Goal: Task Accomplishment & Management: Manage account settings

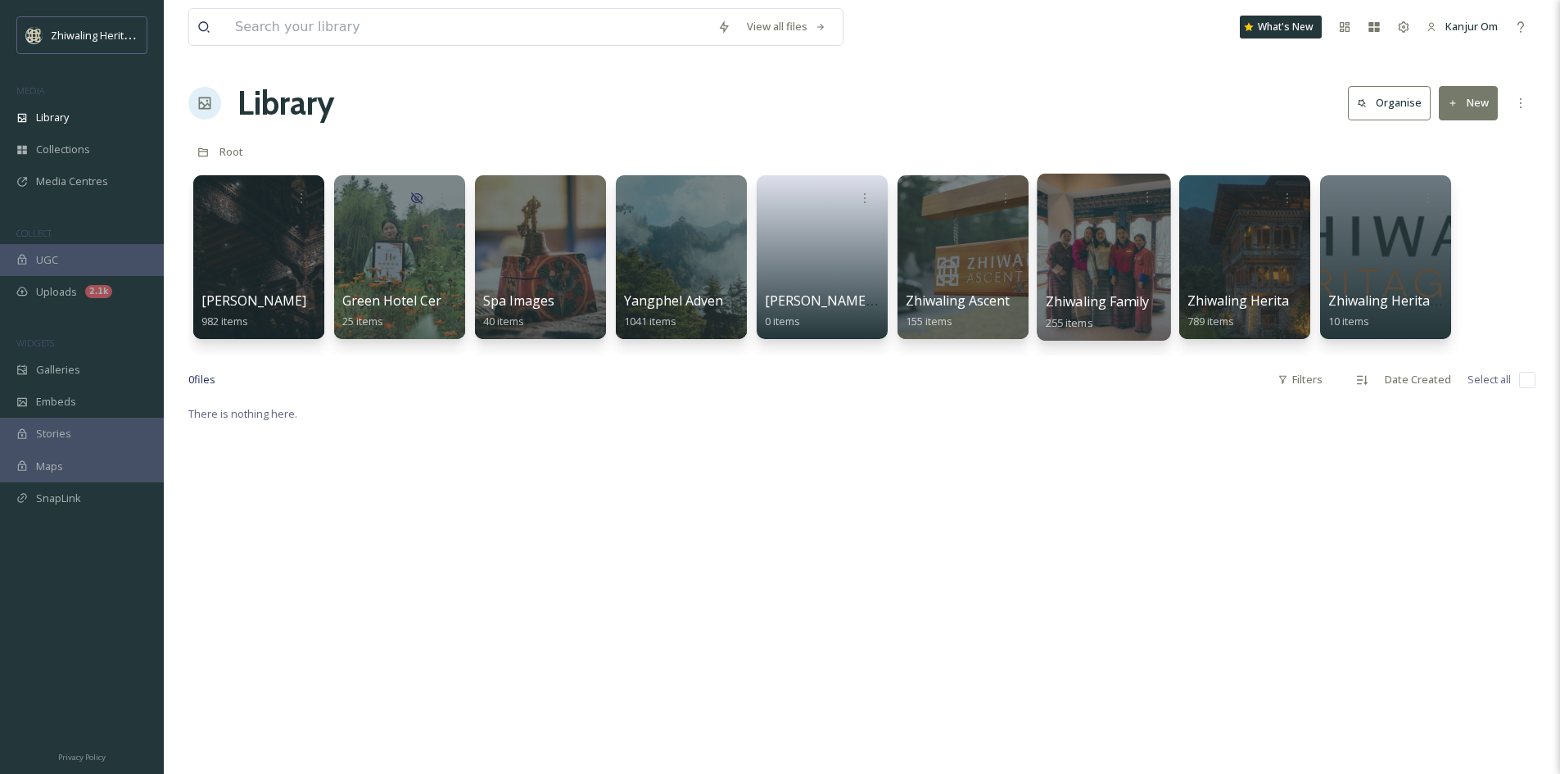
click at [1108, 285] on div at bounding box center [1103, 257] width 133 height 167
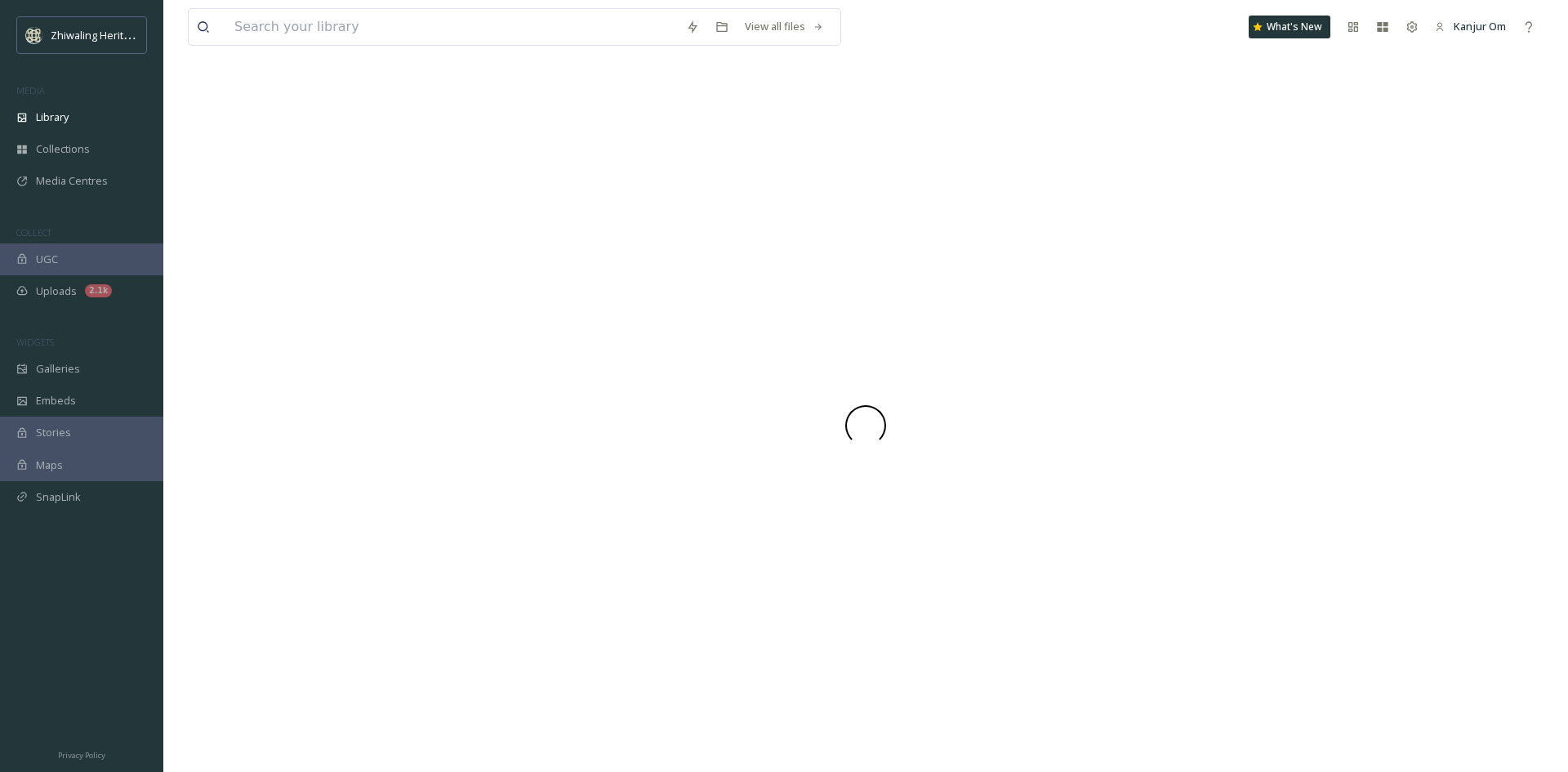
click at [1105, 284] on div at bounding box center [865, 425] width 1356 height 693
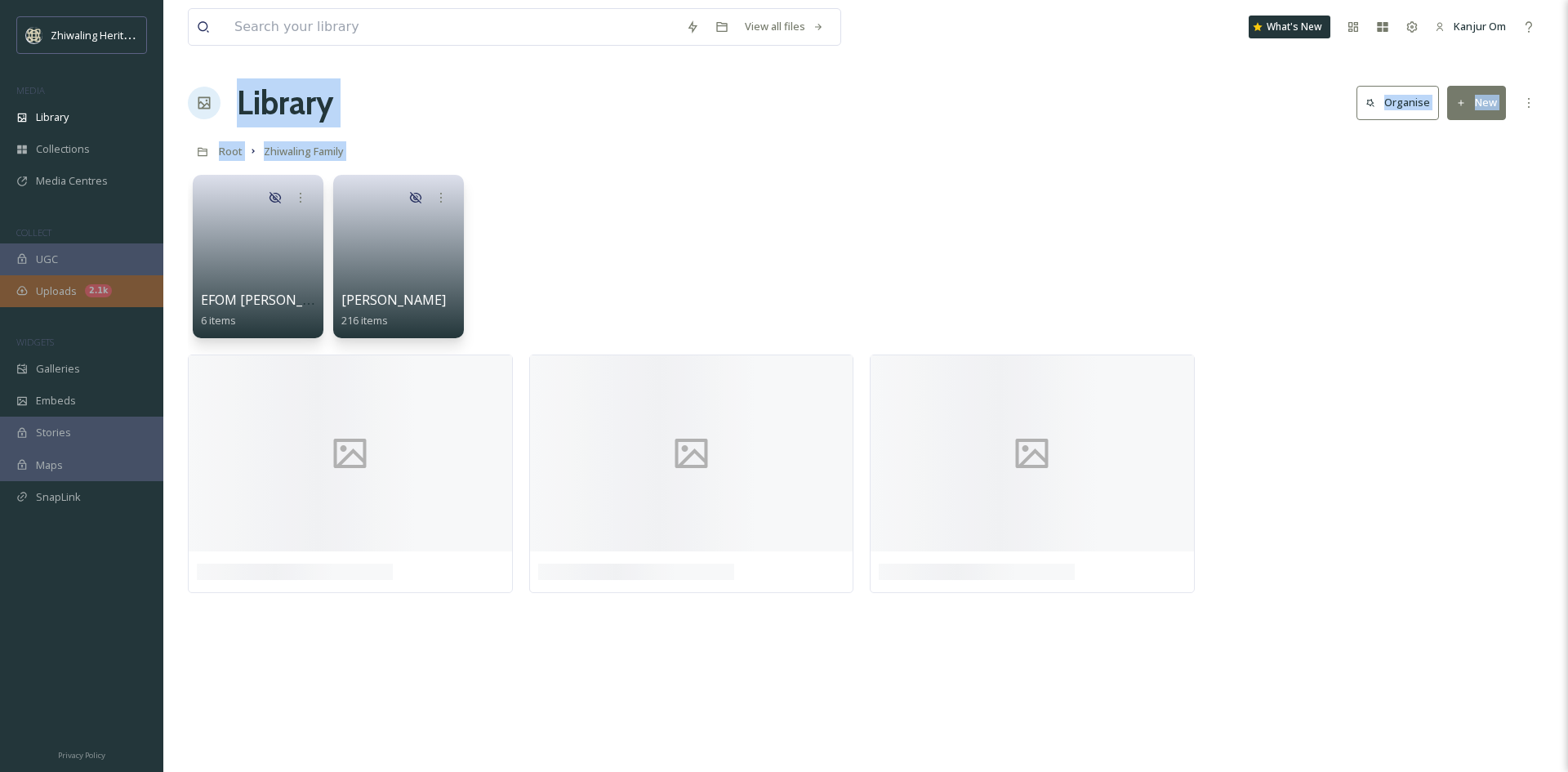
click at [80, 291] on div "Uploads 2.1k" at bounding box center [82, 291] width 164 height 32
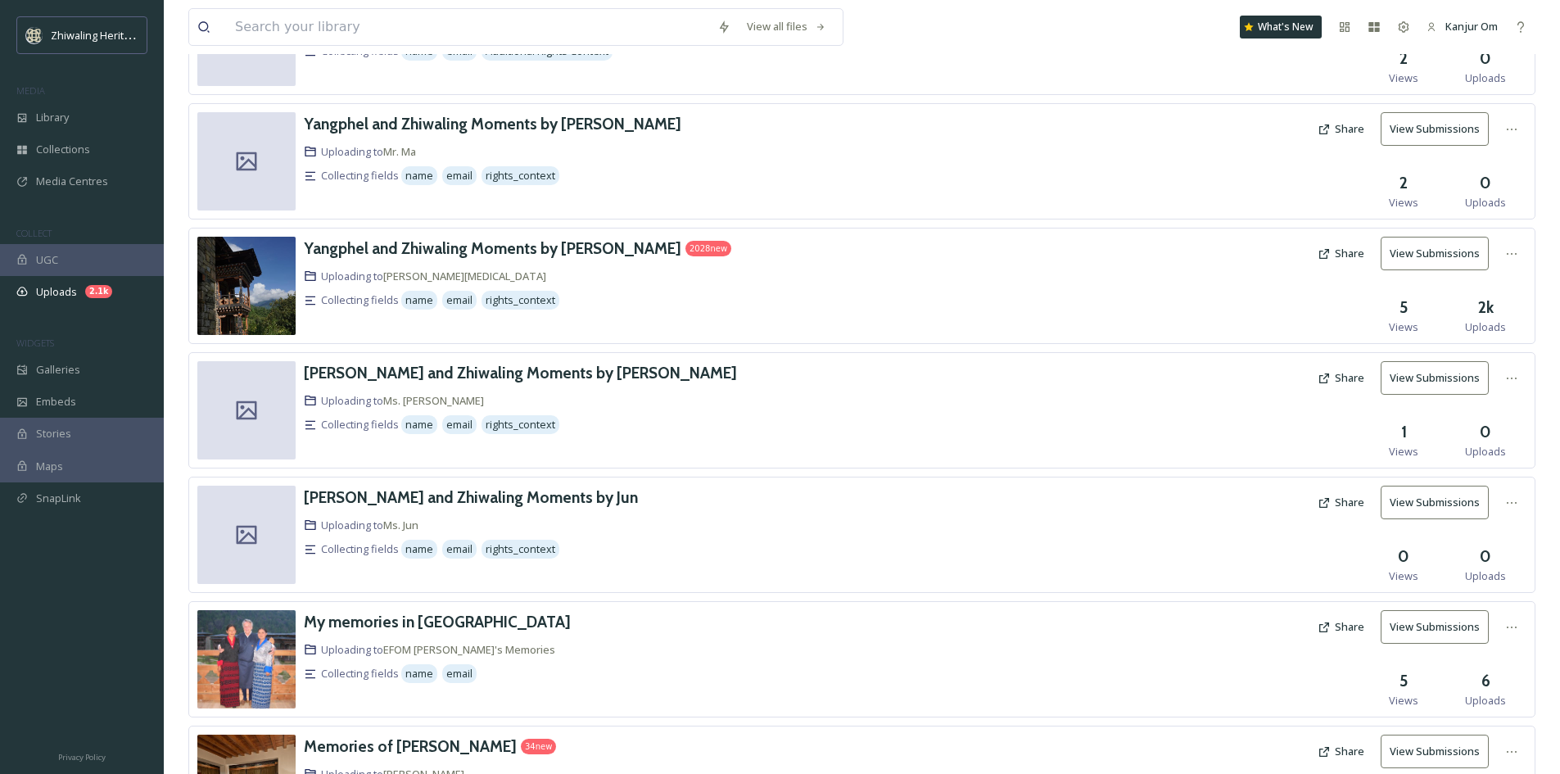
scroll to position [173, 0]
click at [1248, 287] on div at bounding box center [1139, 286] width 341 height 98
click at [1422, 244] on button "View Submissions" at bounding box center [1435, 254] width 108 height 34
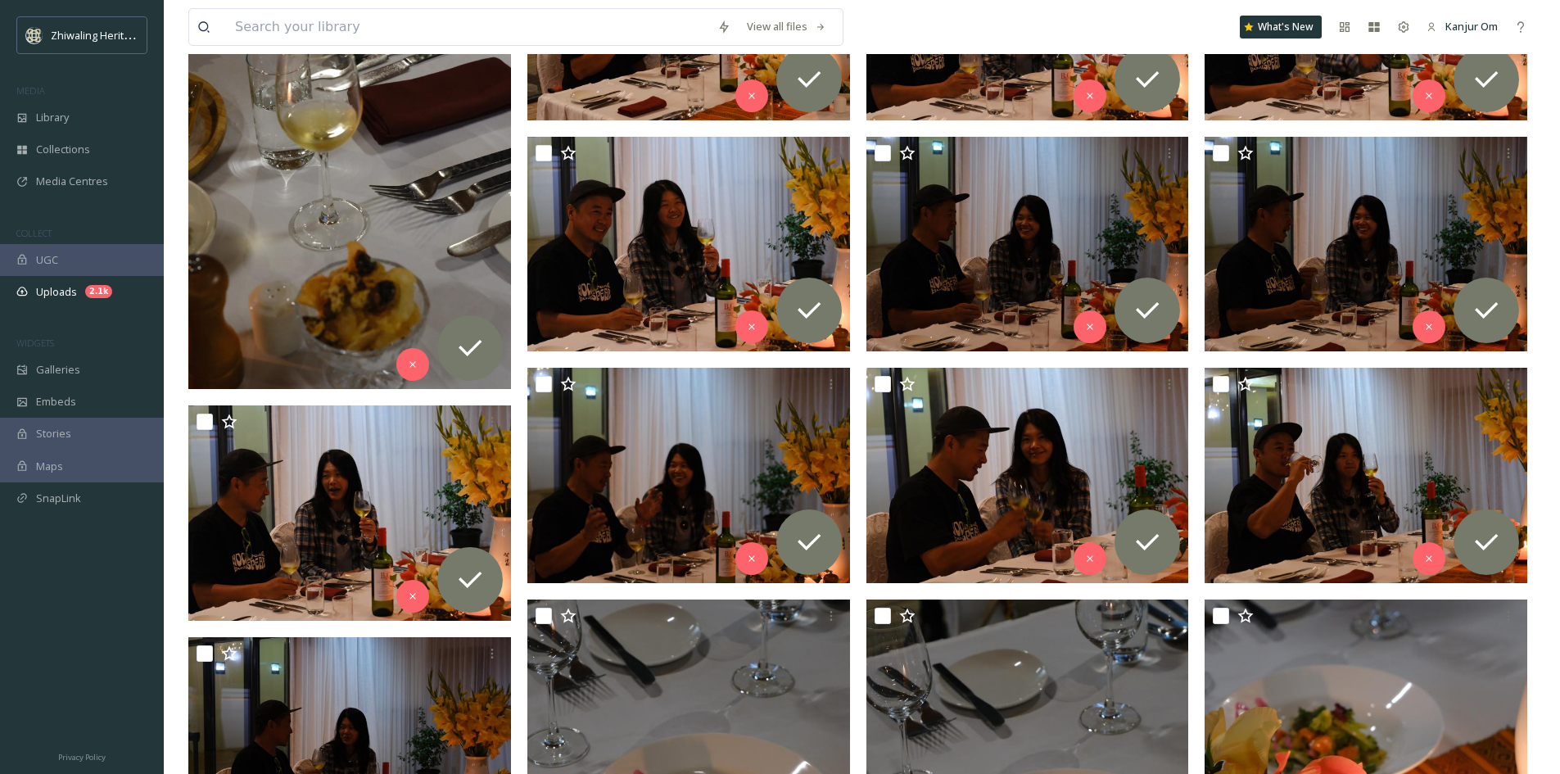
scroll to position [655, 0]
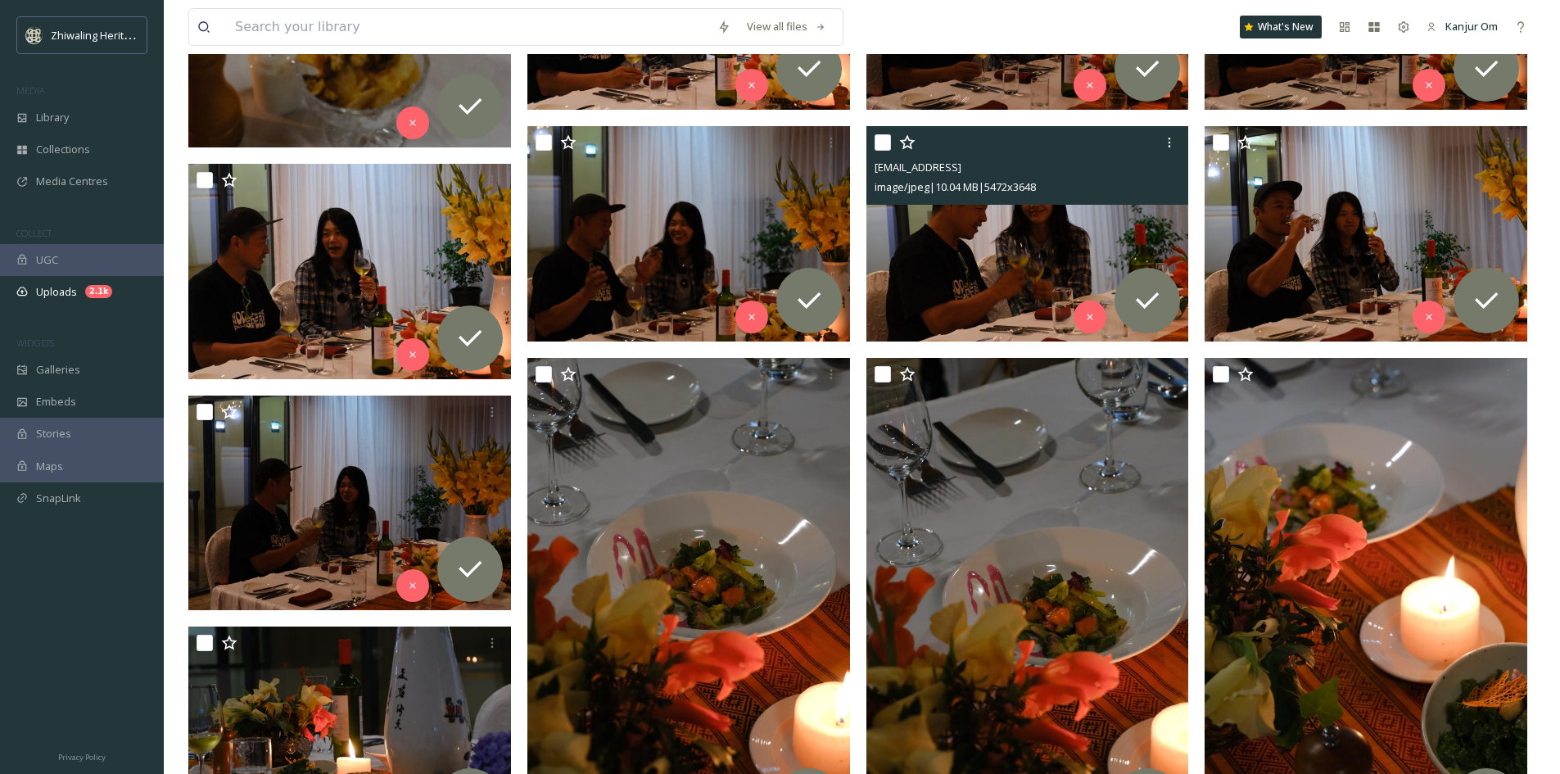
click at [986, 259] on img at bounding box center [1027, 233] width 323 height 215
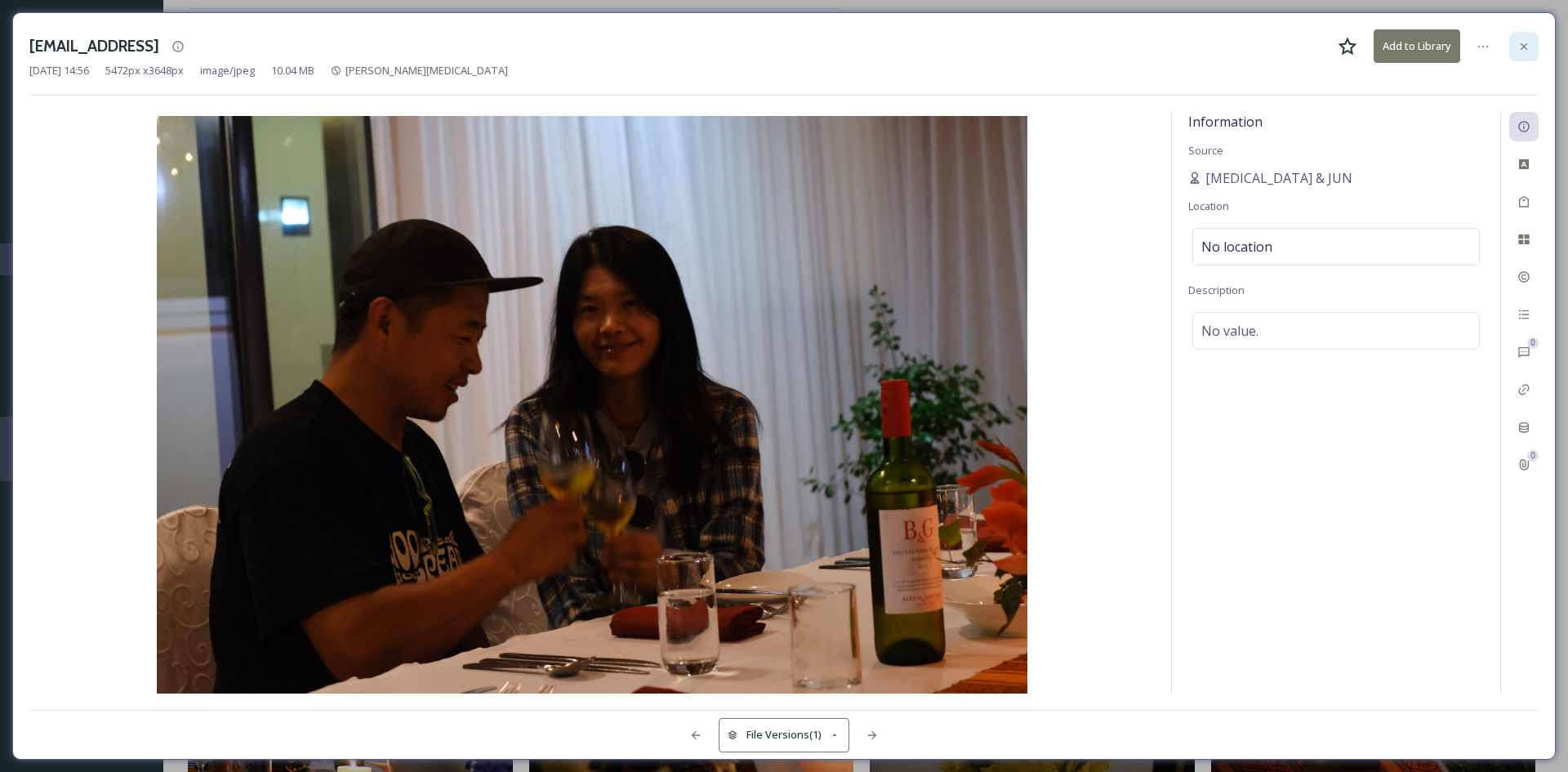
click at [1531, 48] on div at bounding box center [1523, 46] width 29 height 29
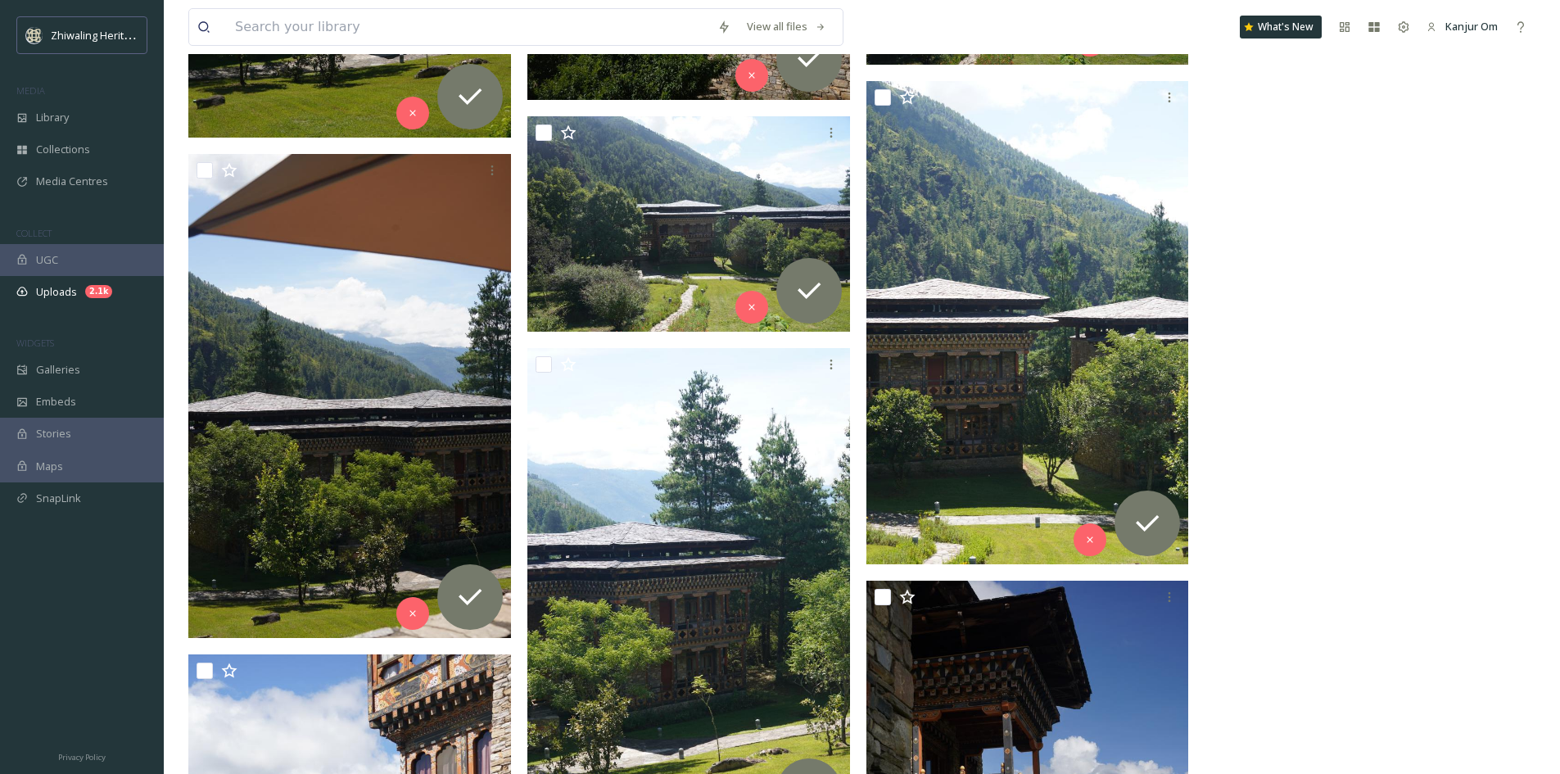
scroll to position [222952, 0]
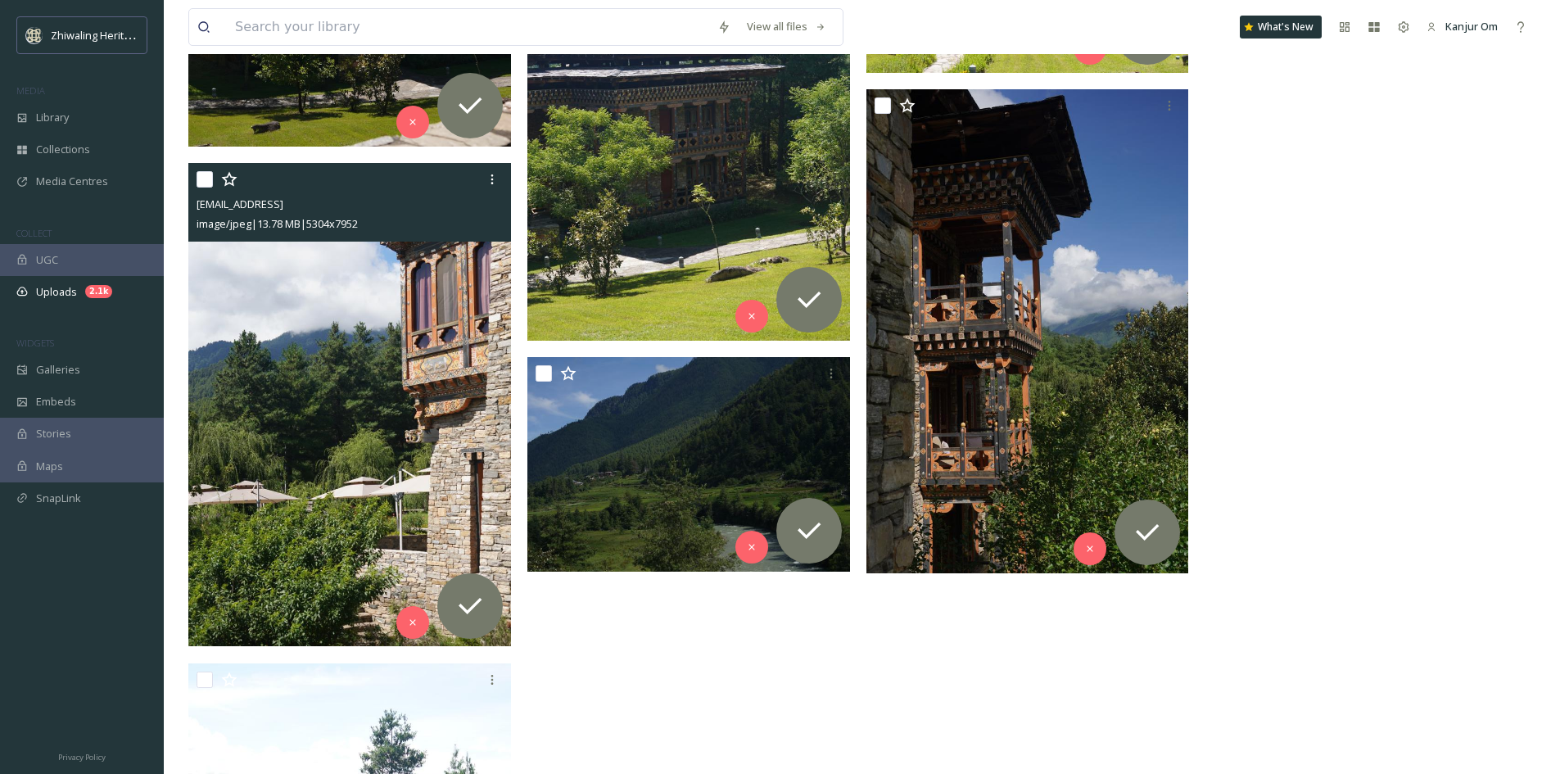
click at [299, 381] on img at bounding box center [349, 404] width 323 height 483
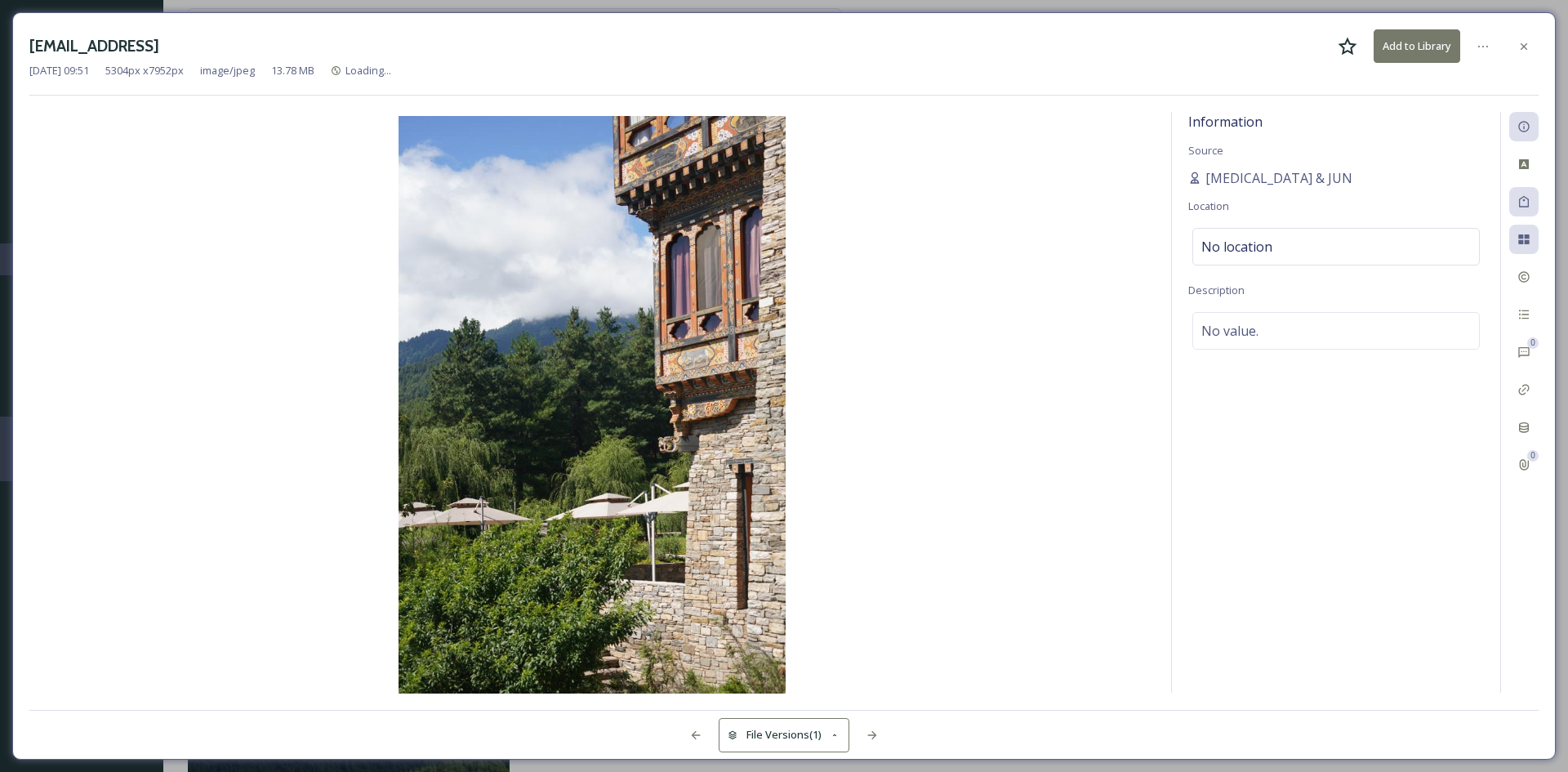
click at [965, 444] on img at bounding box center [591, 406] width 1125 height 580
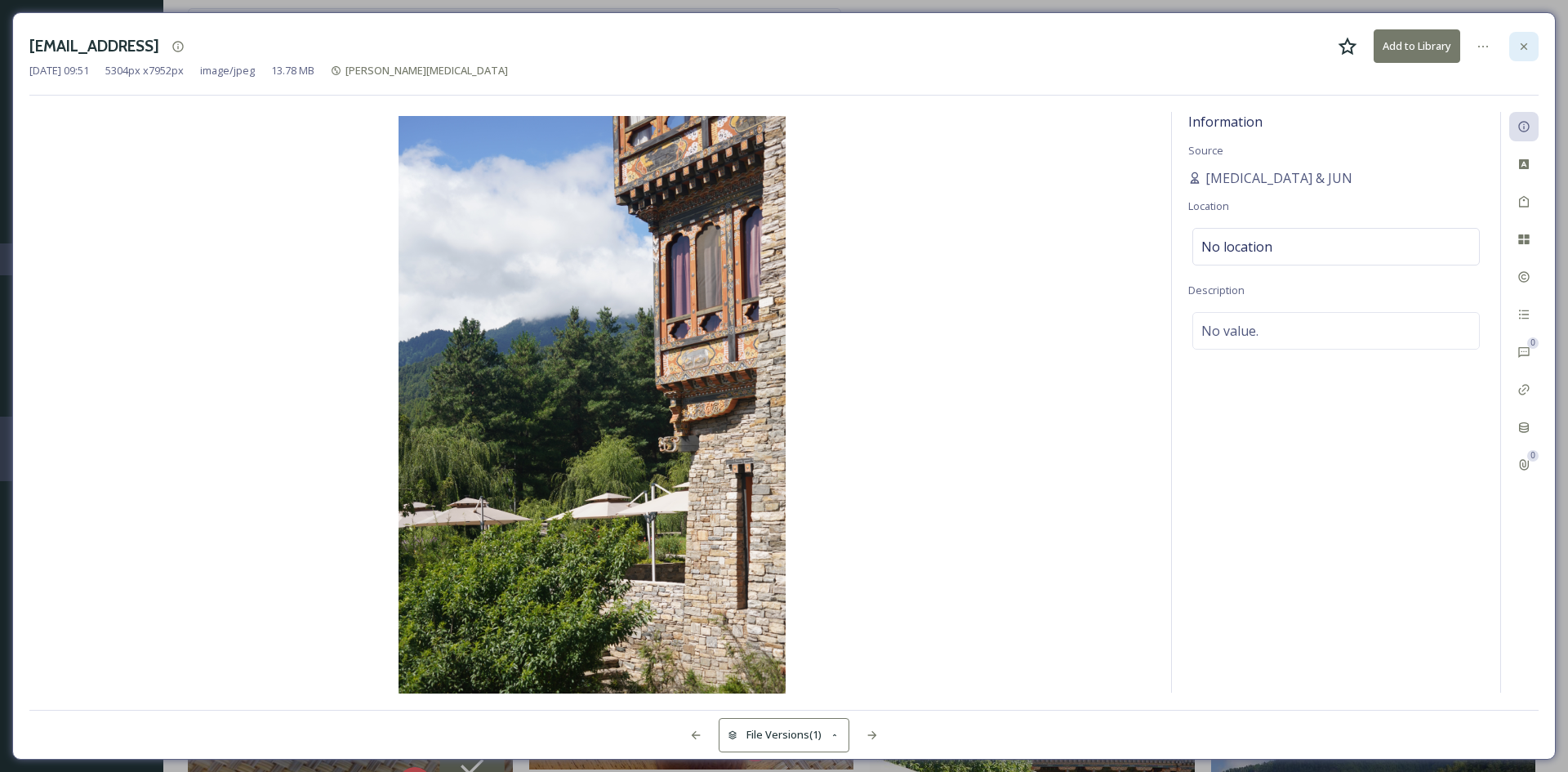
click at [1525, 48] on icon at bounding box center [1523, 46] width 13 height 13
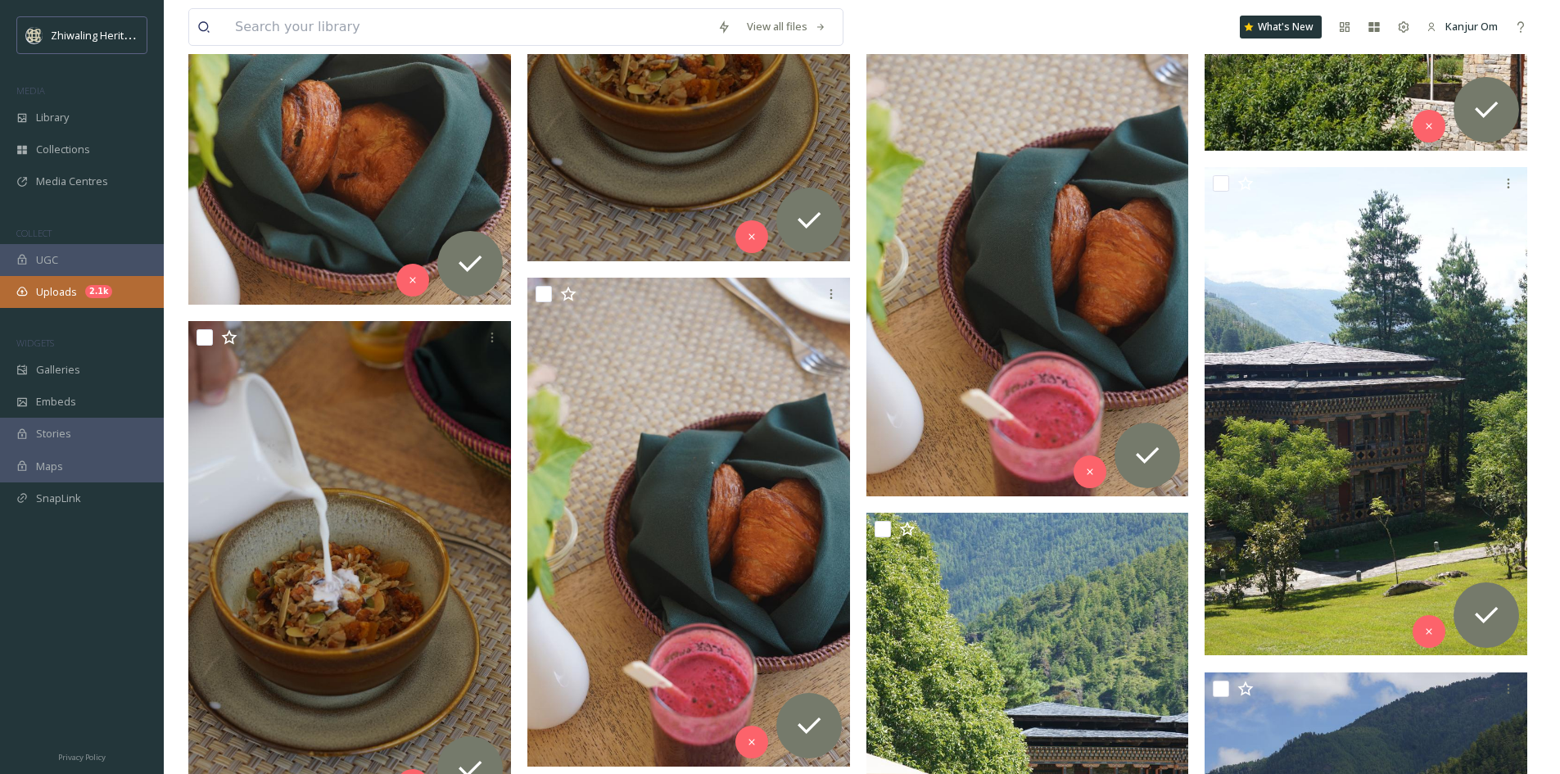
click at [61, 293] on span "Uploads" at bounding box center [56, 292] width 41 height 16
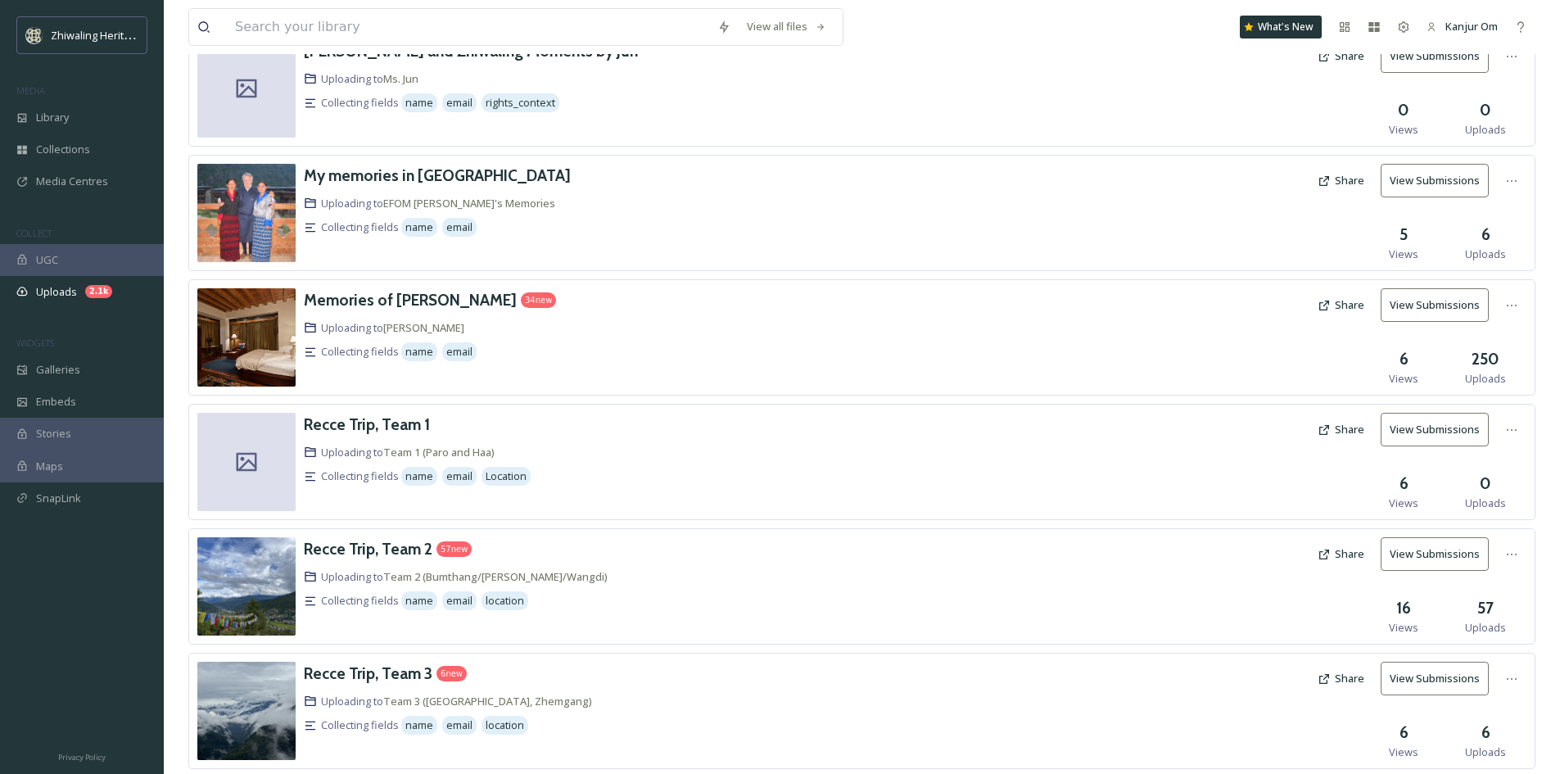
scroll to position [664, 0]
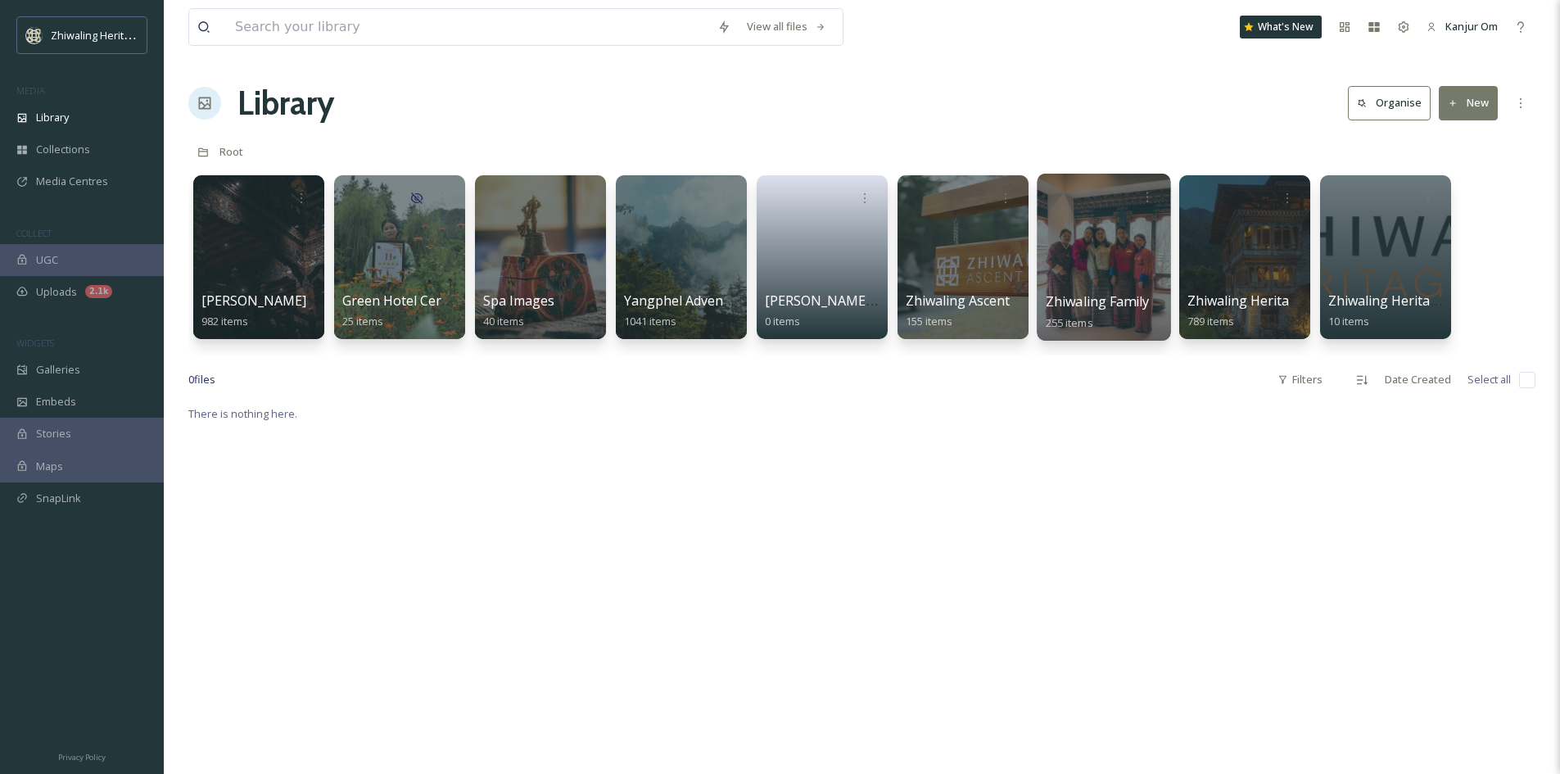
click at [1118, 283] on div at bounding box center [1103, 257] width 133 height 167
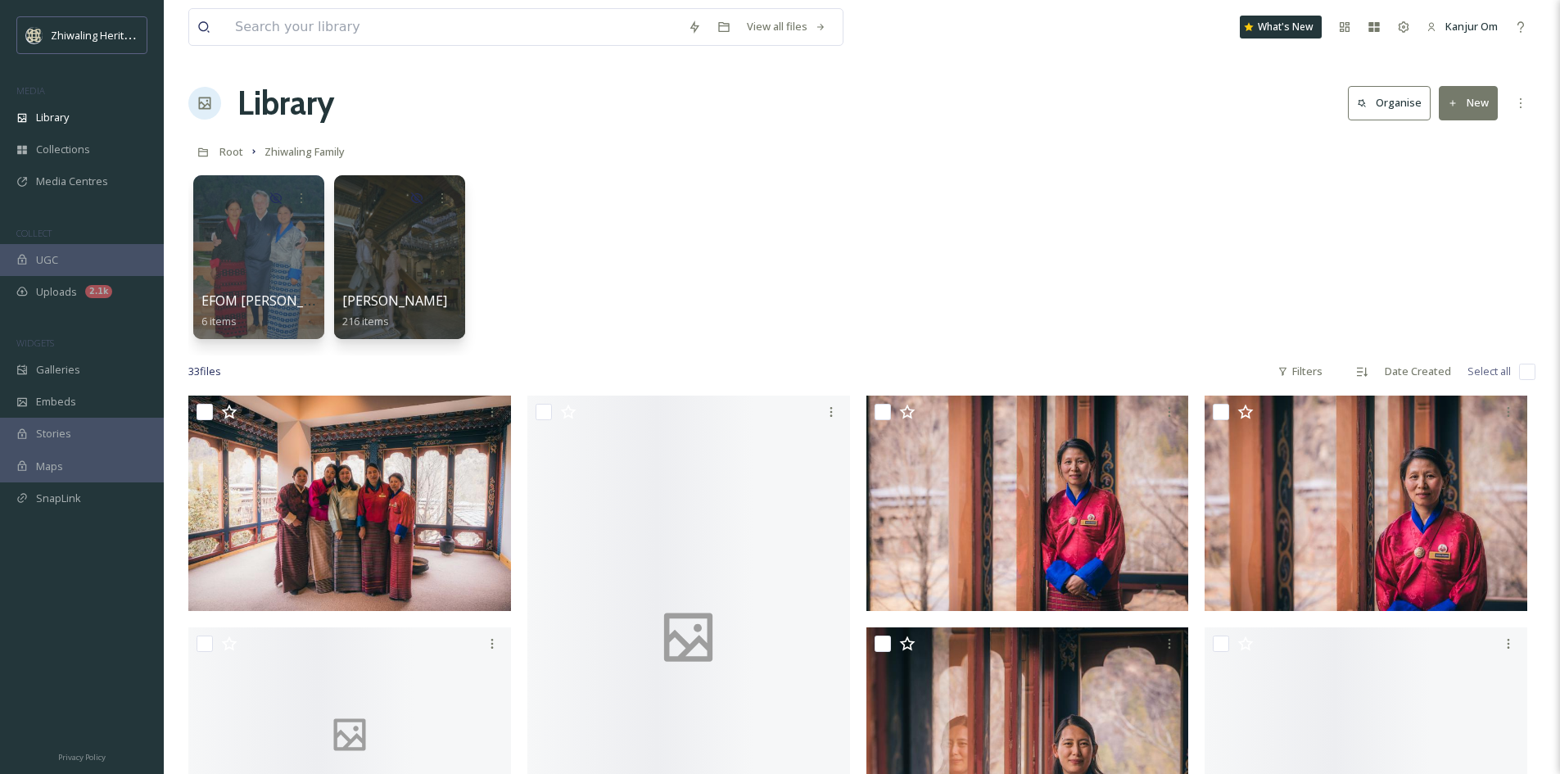
click at [819, 173] on div "EFOM [PERSON_NAME]'s Memories 6 items [PERSON_NAME] 216 items" at bounding box center [861, 261] width 1347 height 188
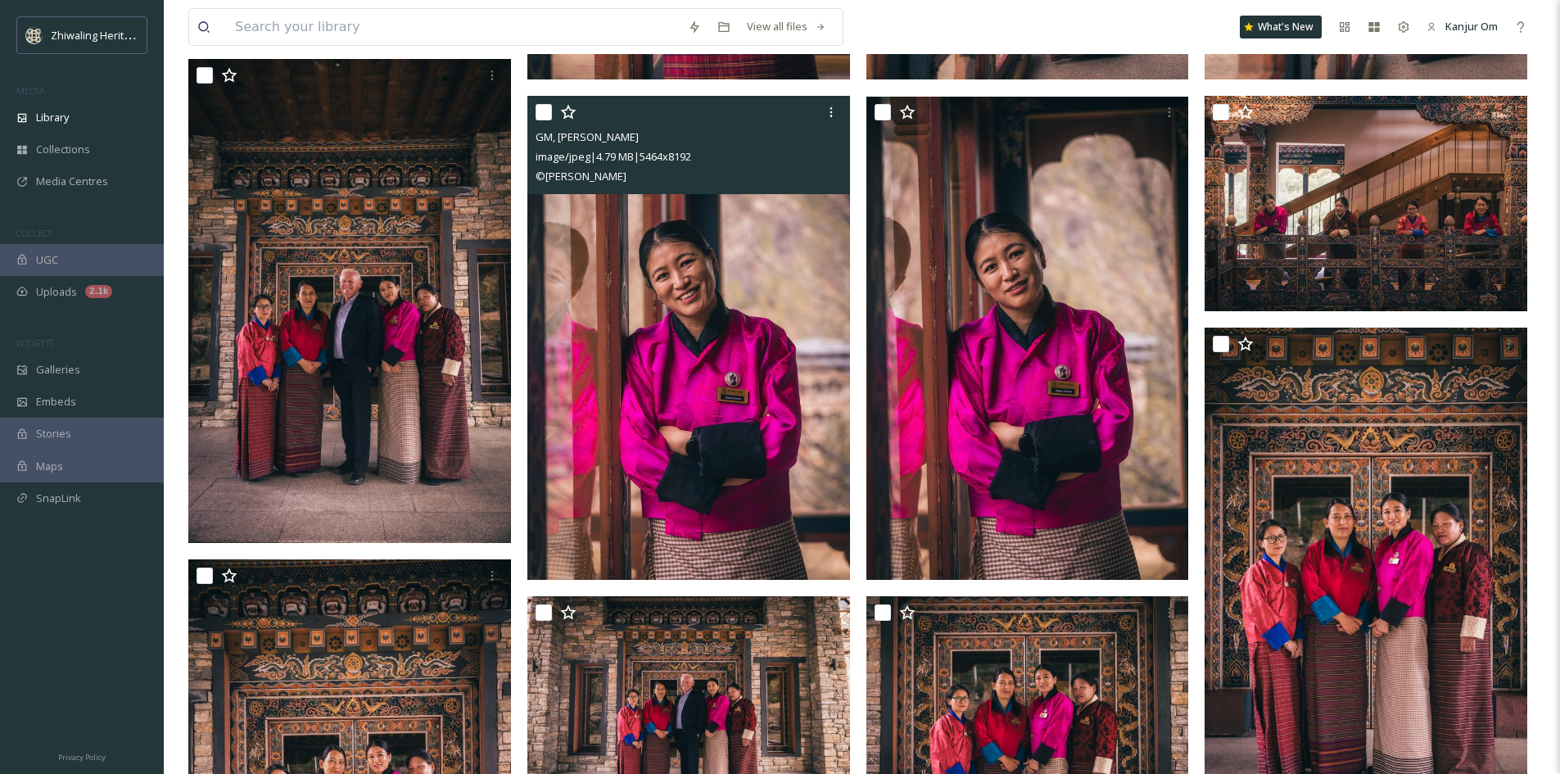
scroll to position [1504, 0]
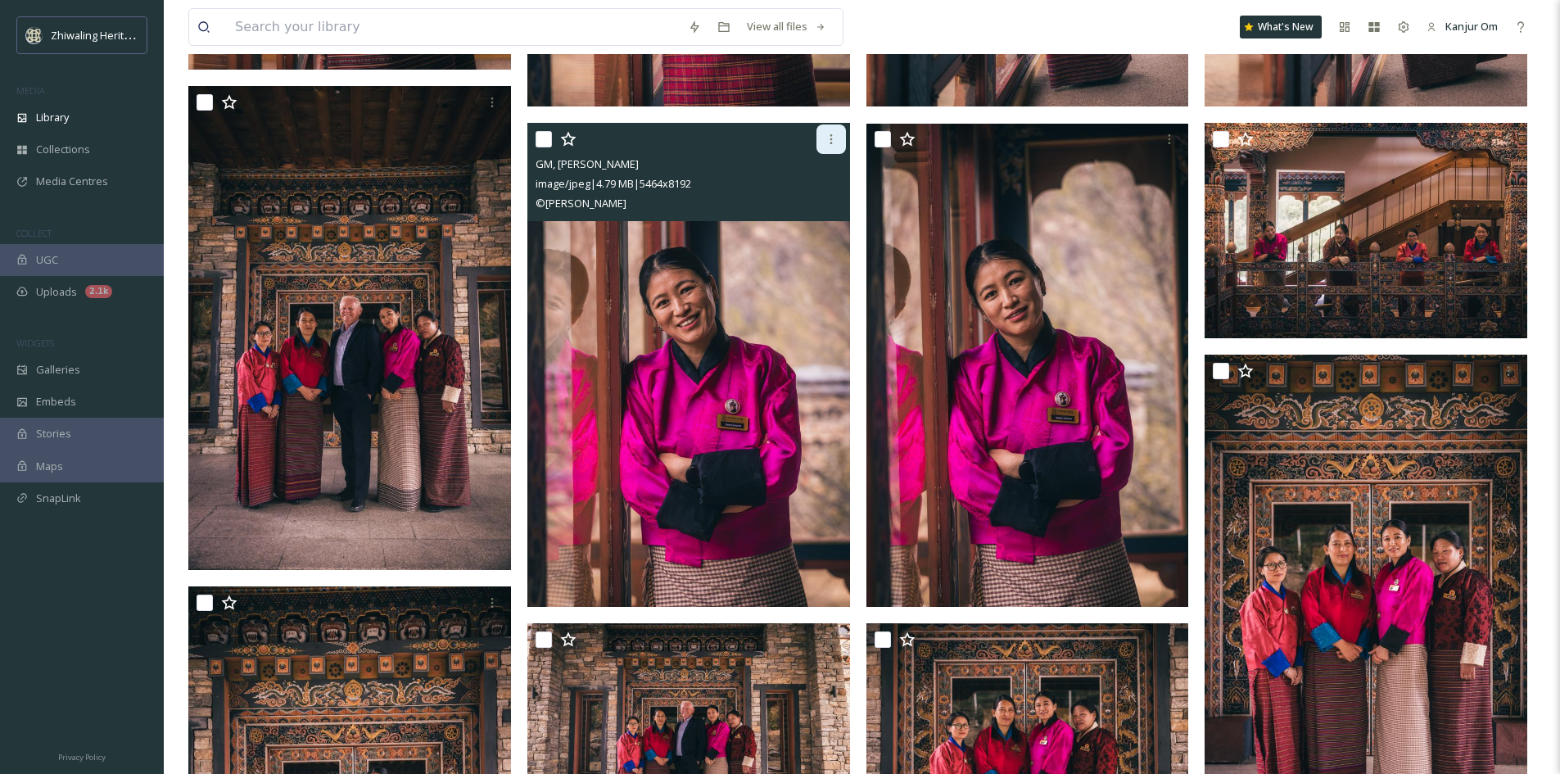
click at [827, 138] on icon at bounding box center [831, 139] width 13 height 13
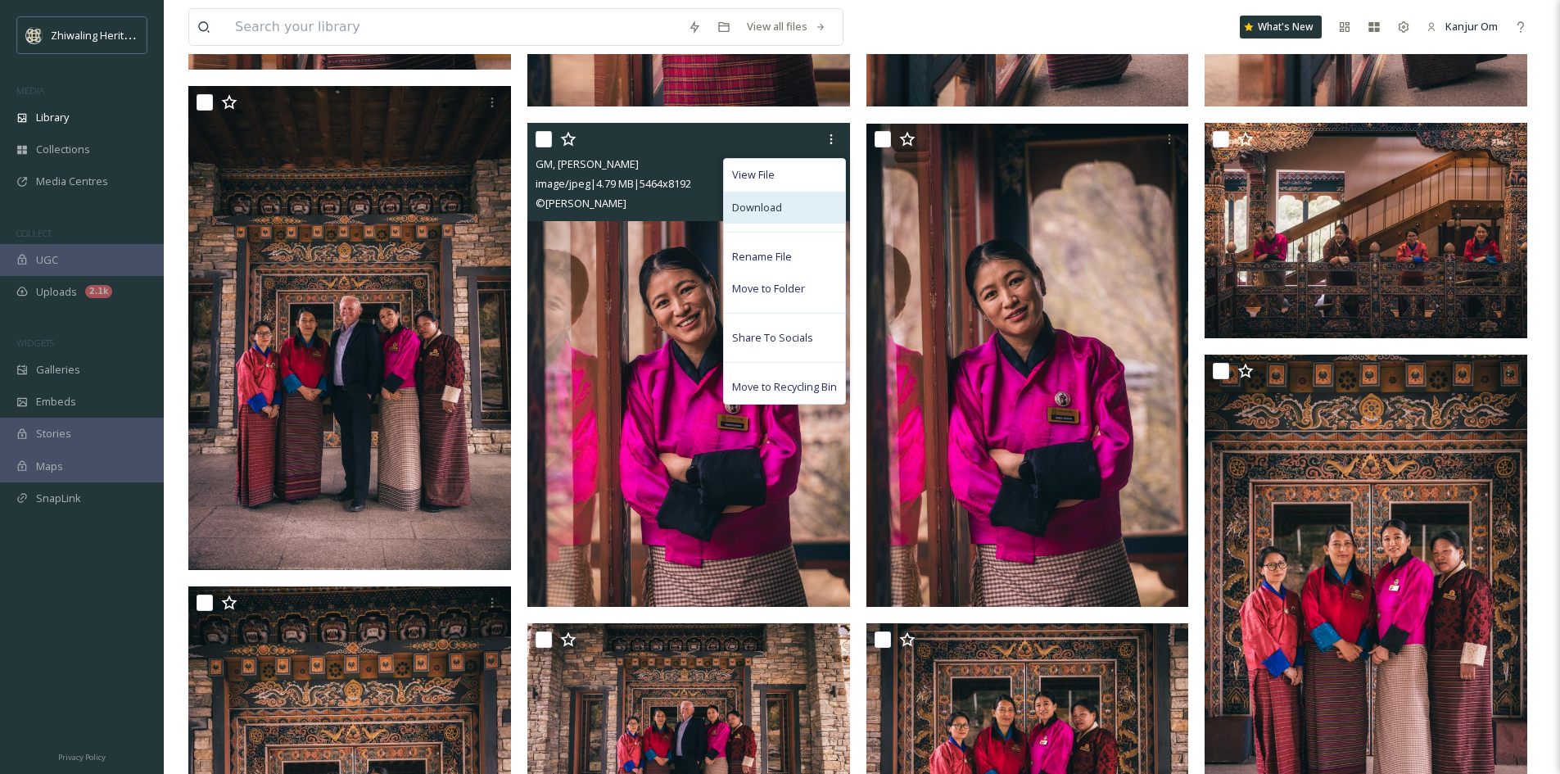
click at [765, 203] on span "Download" at bounding box center [757, 208] width 50 height 16
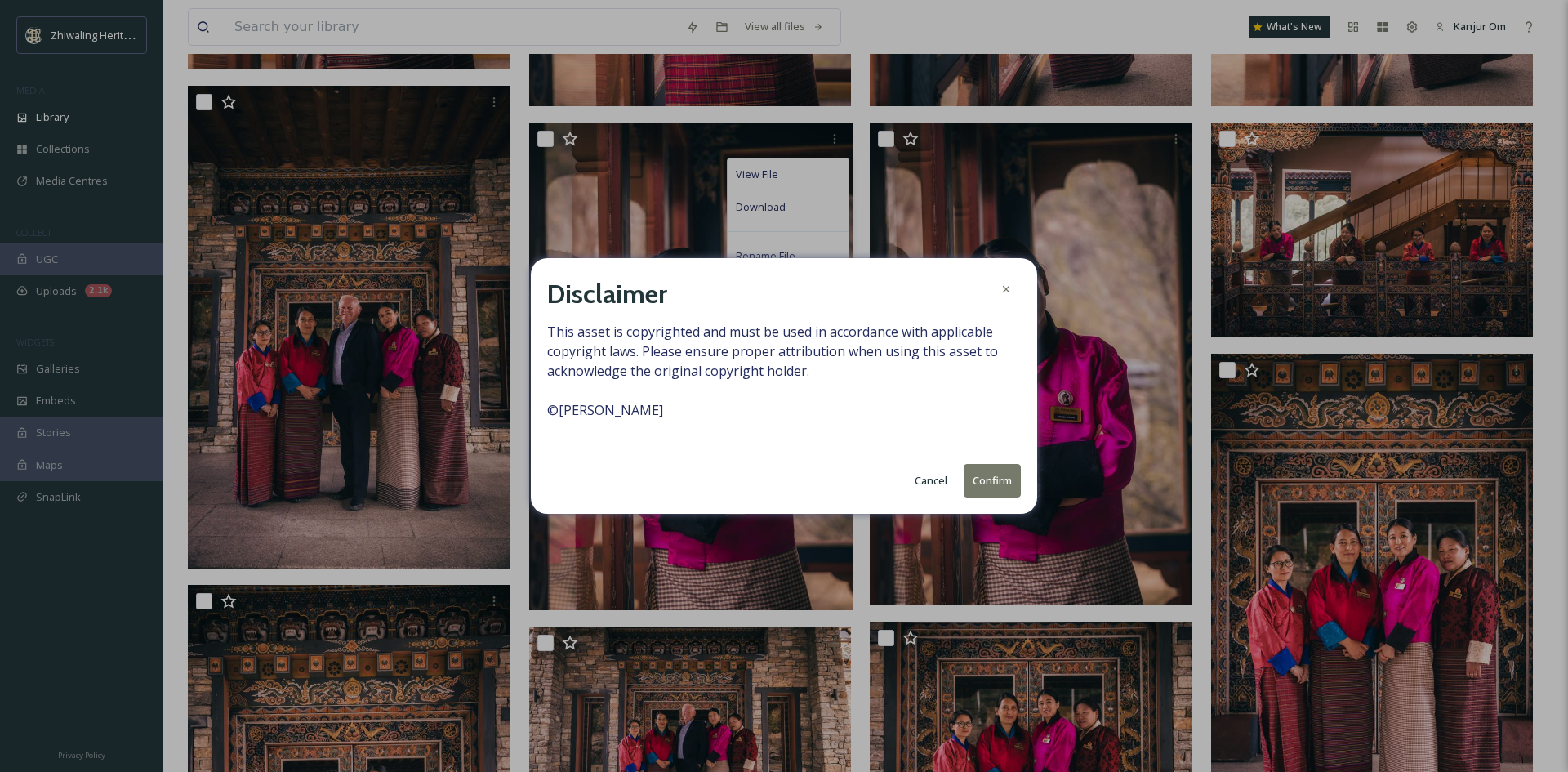
click at [982, 485] on button "Confirm" at bounding box center [991, 481] width 57 height 34
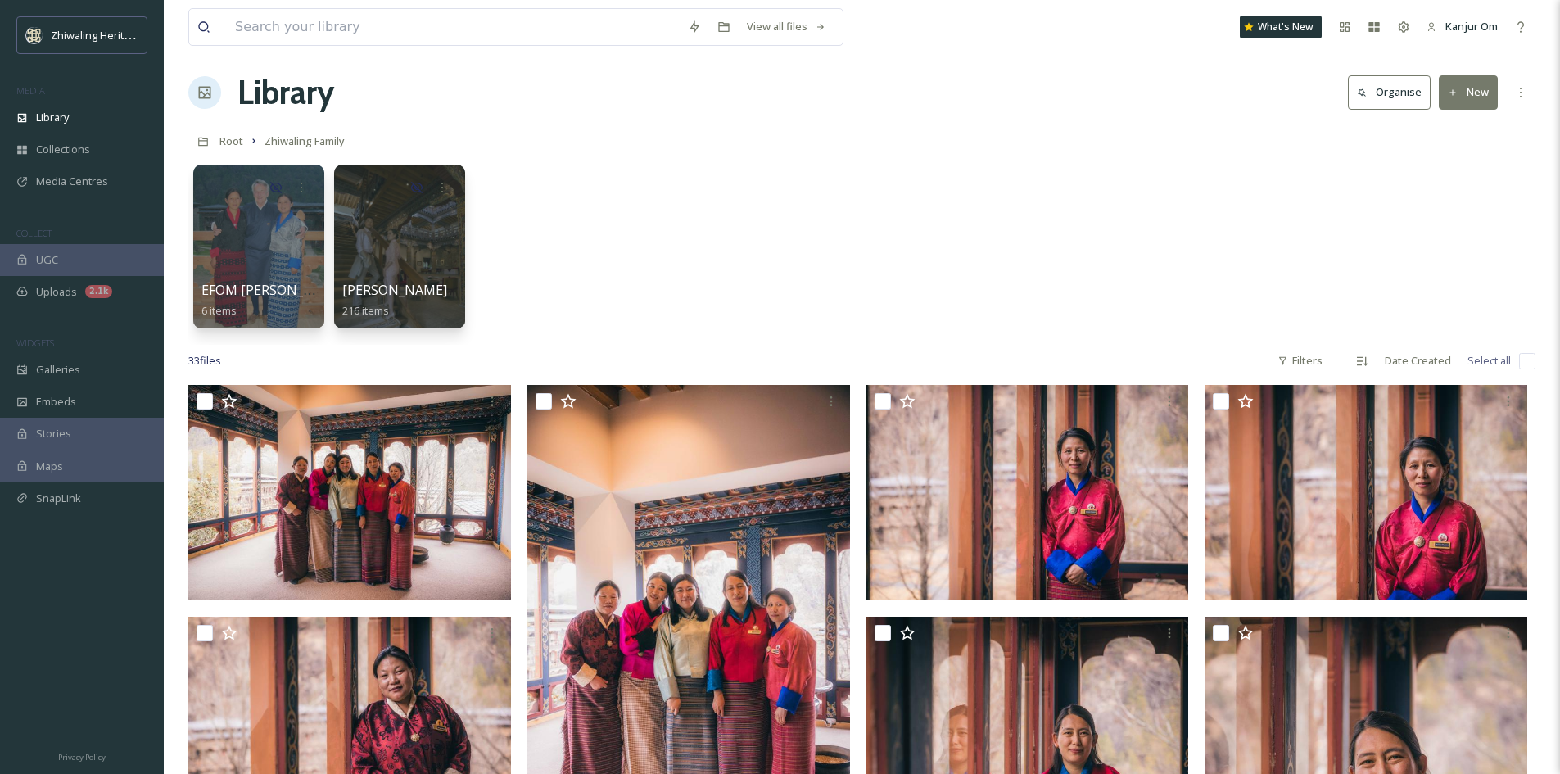
scroll to position [0, 0]
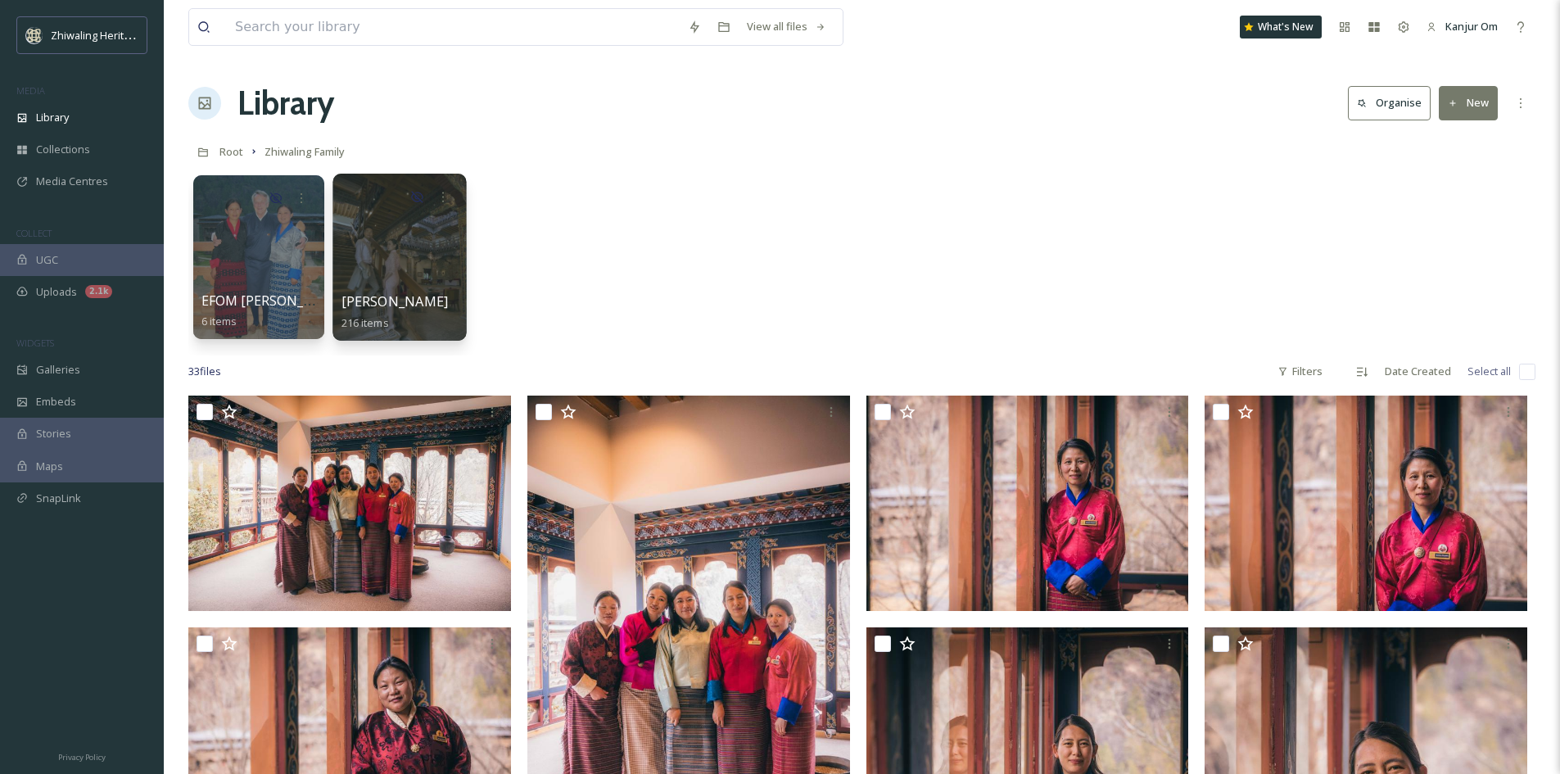
click at [424, 247] on div at bounding box center [398, 257] width 133 height 167
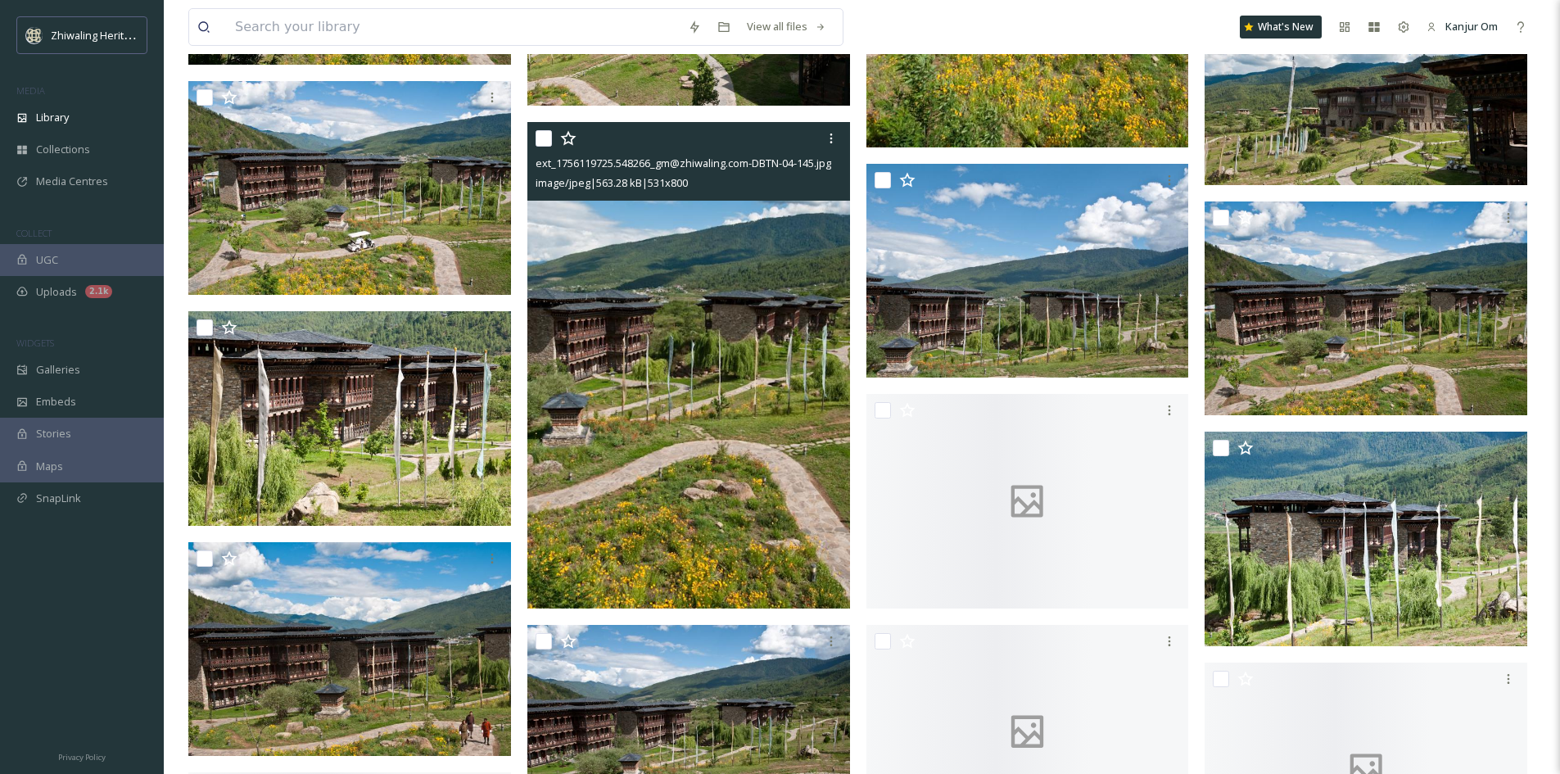
scroll to position [6614, 0]
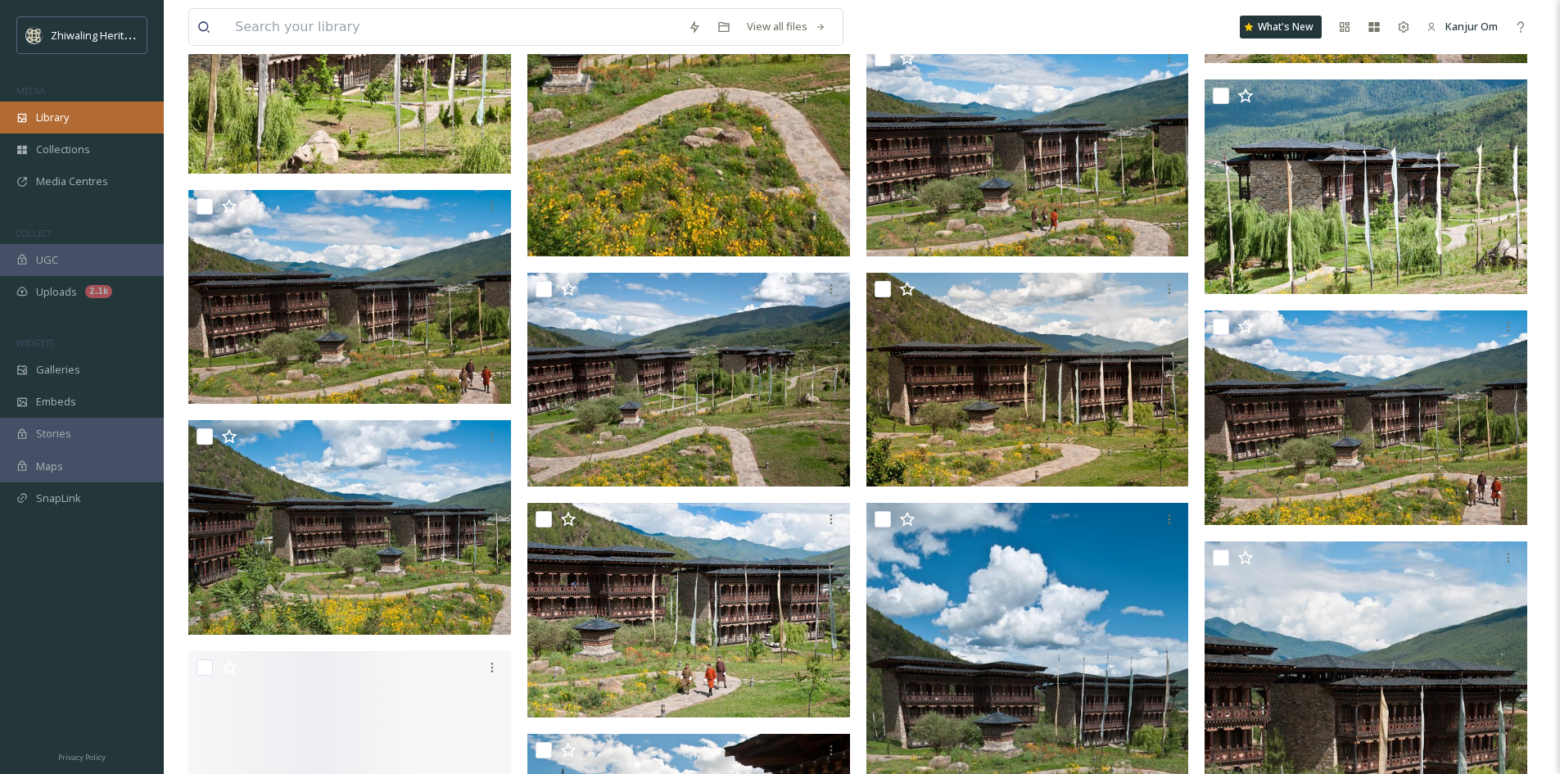
click at [52, 125] on span "Library" at bounding box center [52, 118] width 33 height 16
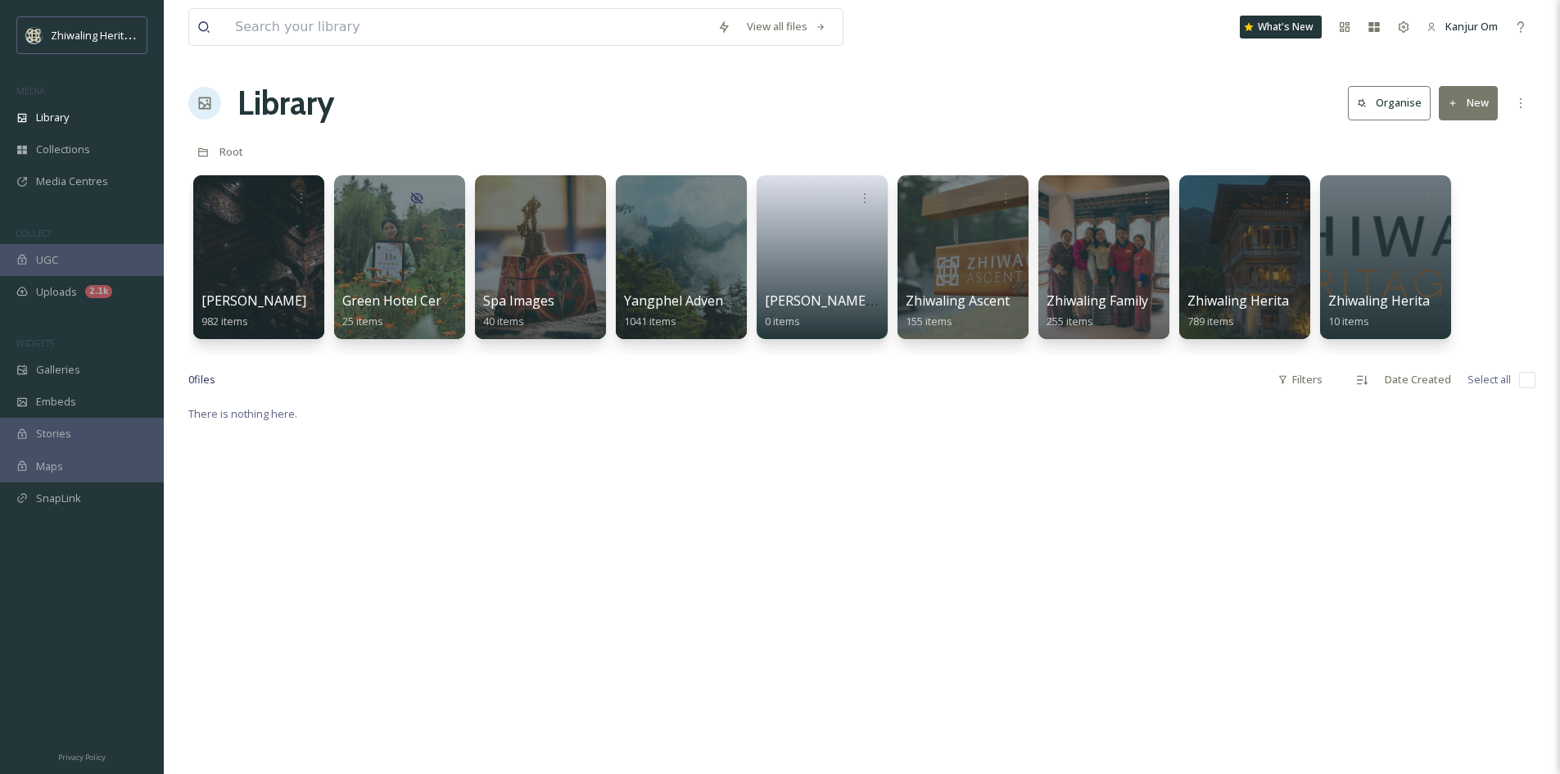
click at [1250, 263] on div at bounding box center [1244, 257] width 133 height 167
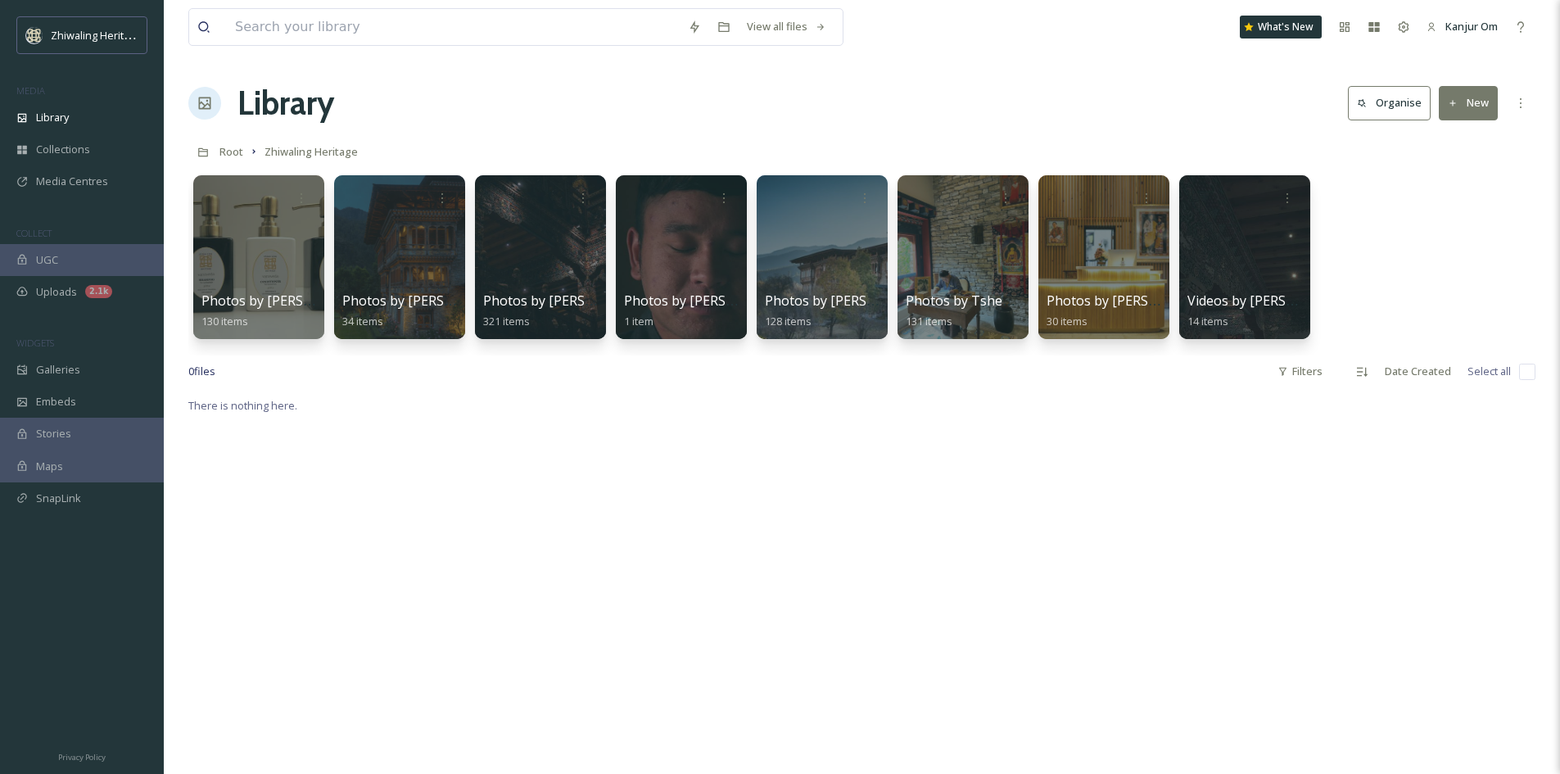
click at [1200, 647] on div "There is nothing here." at bounding box center [861, 783] width 1347 height 774
click at [391, 290] on div at bounding box center [398, 257] width 133 height 167
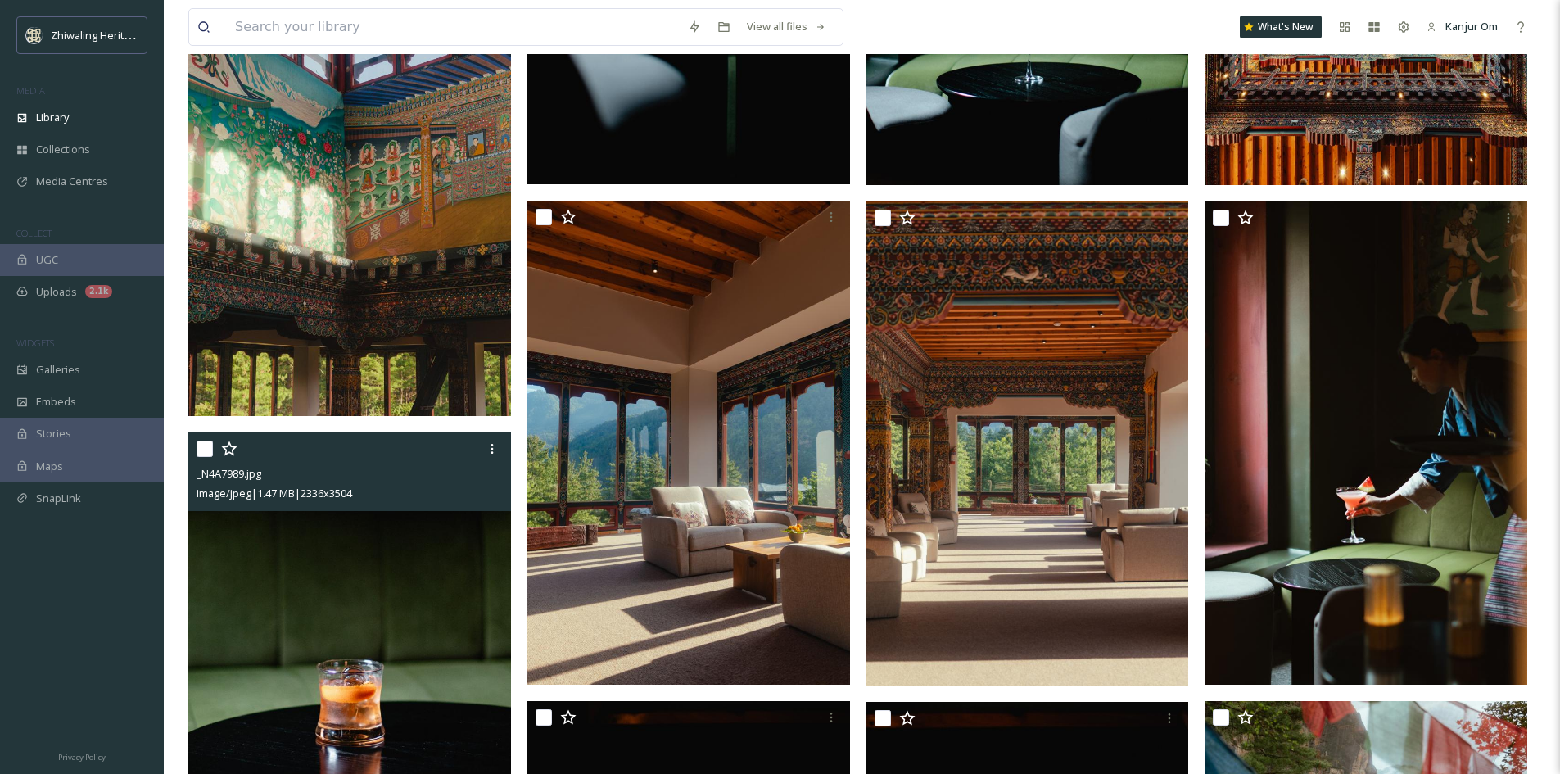
scroll to position [2457, 0]
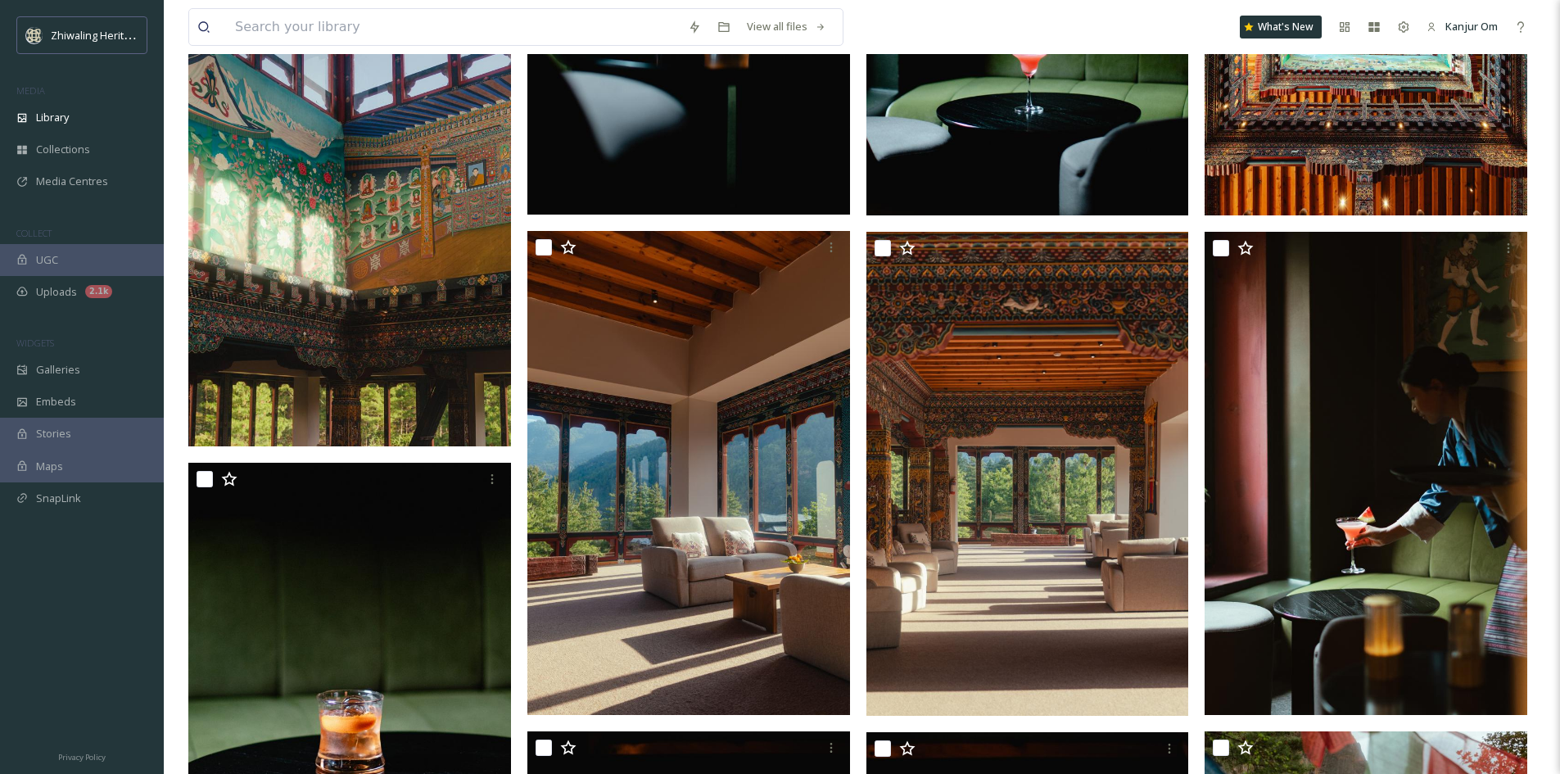
click at [421, 378] on img at bounding box center [349, 204] width 323 height 484
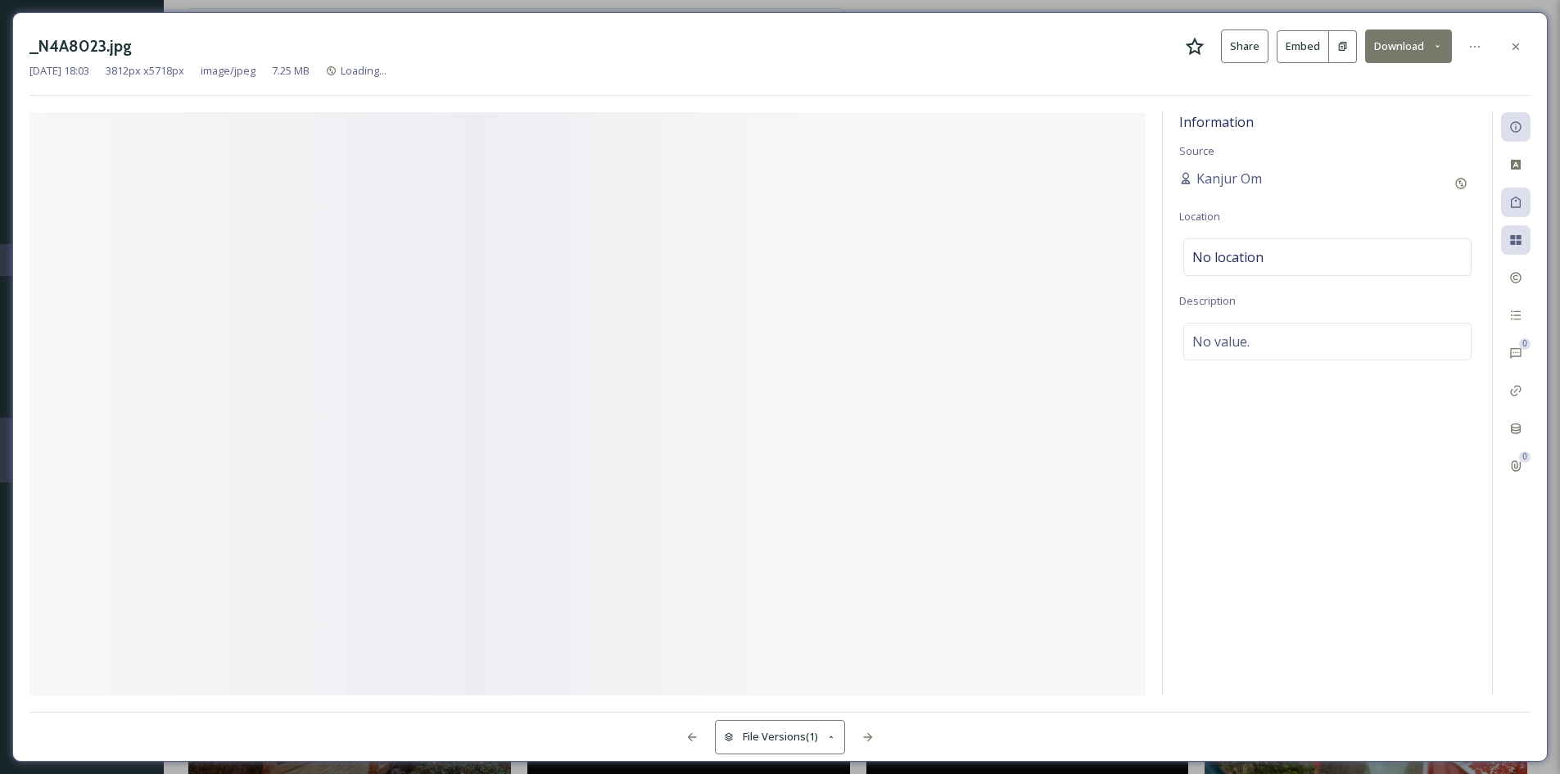
scroll to position [1956, 0]
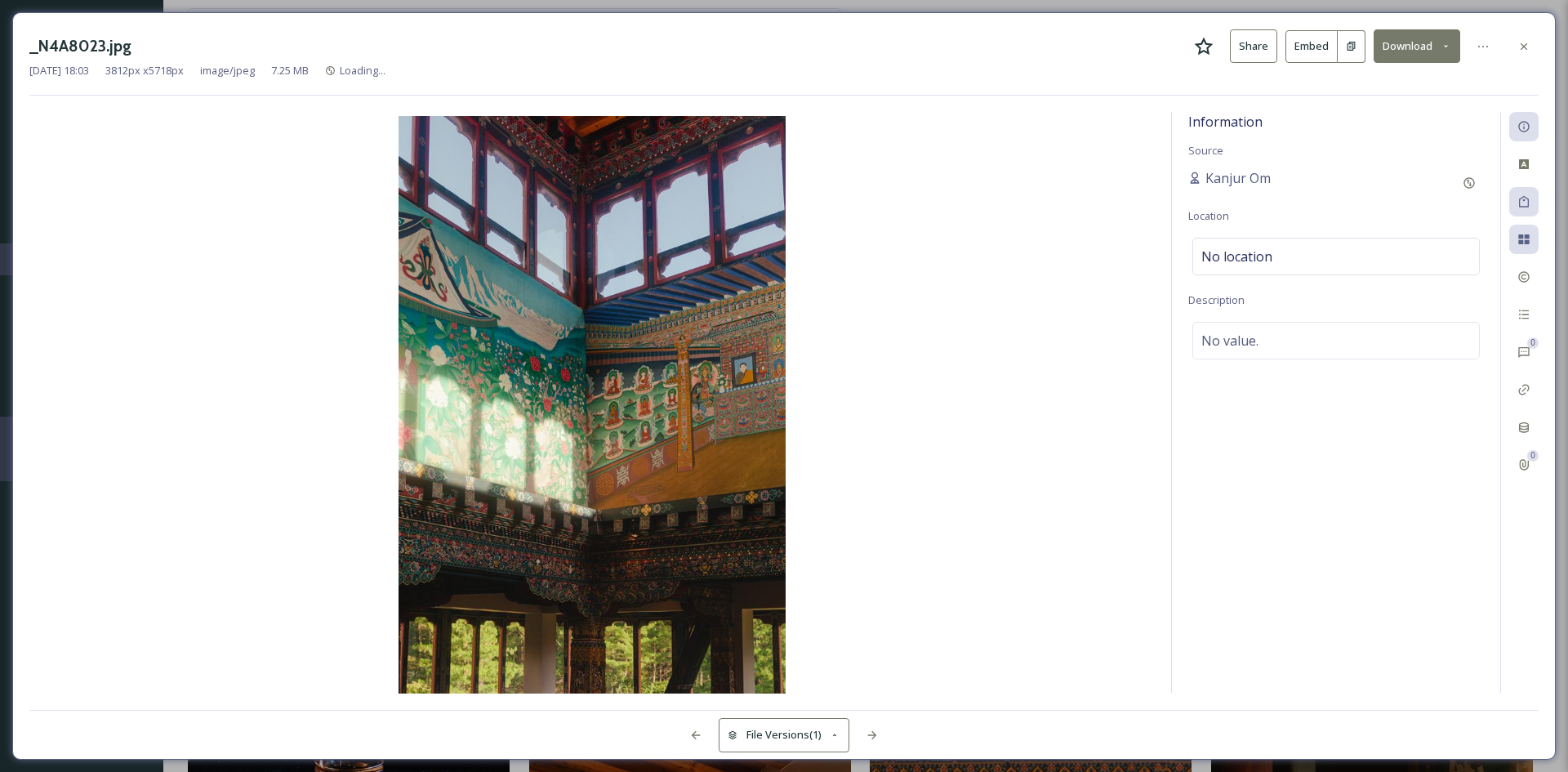
click at [1030, 490] on img at bounding box center [591, 406] width 1125 height 580
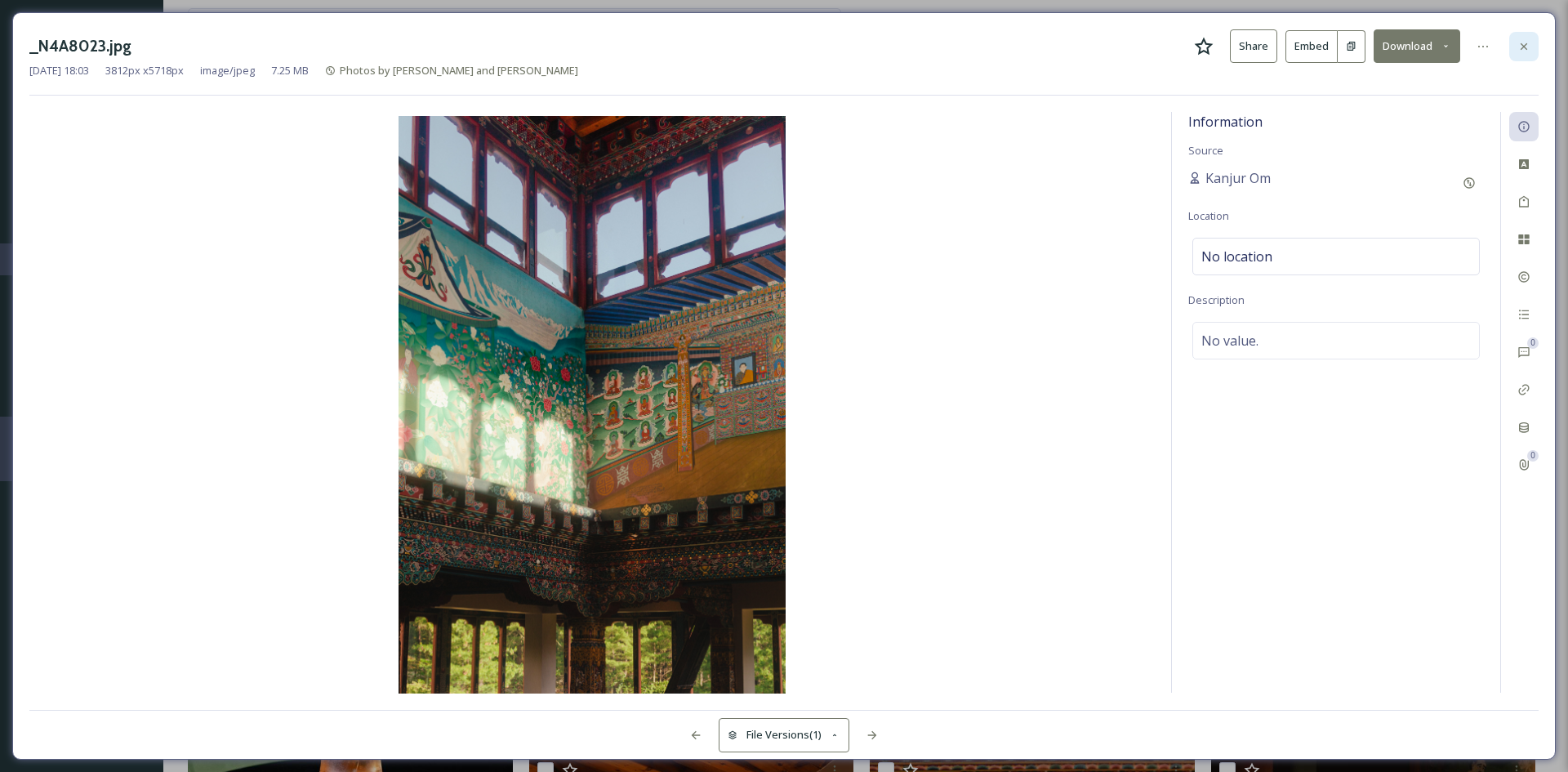
click at [1526, 54] on div at bounding box center [1523, 46] width 29 height 29
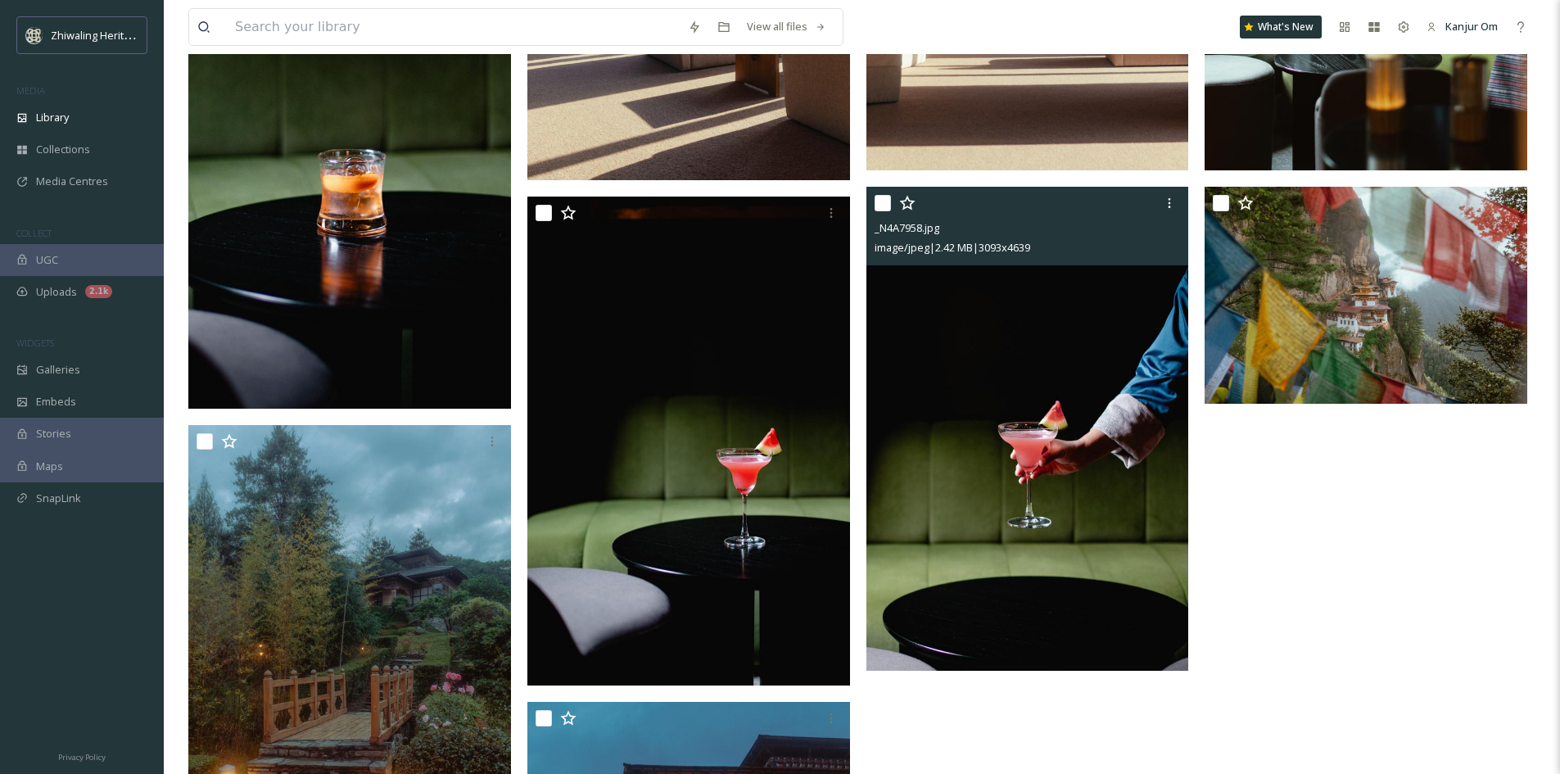
scroll to position [3466, 0]
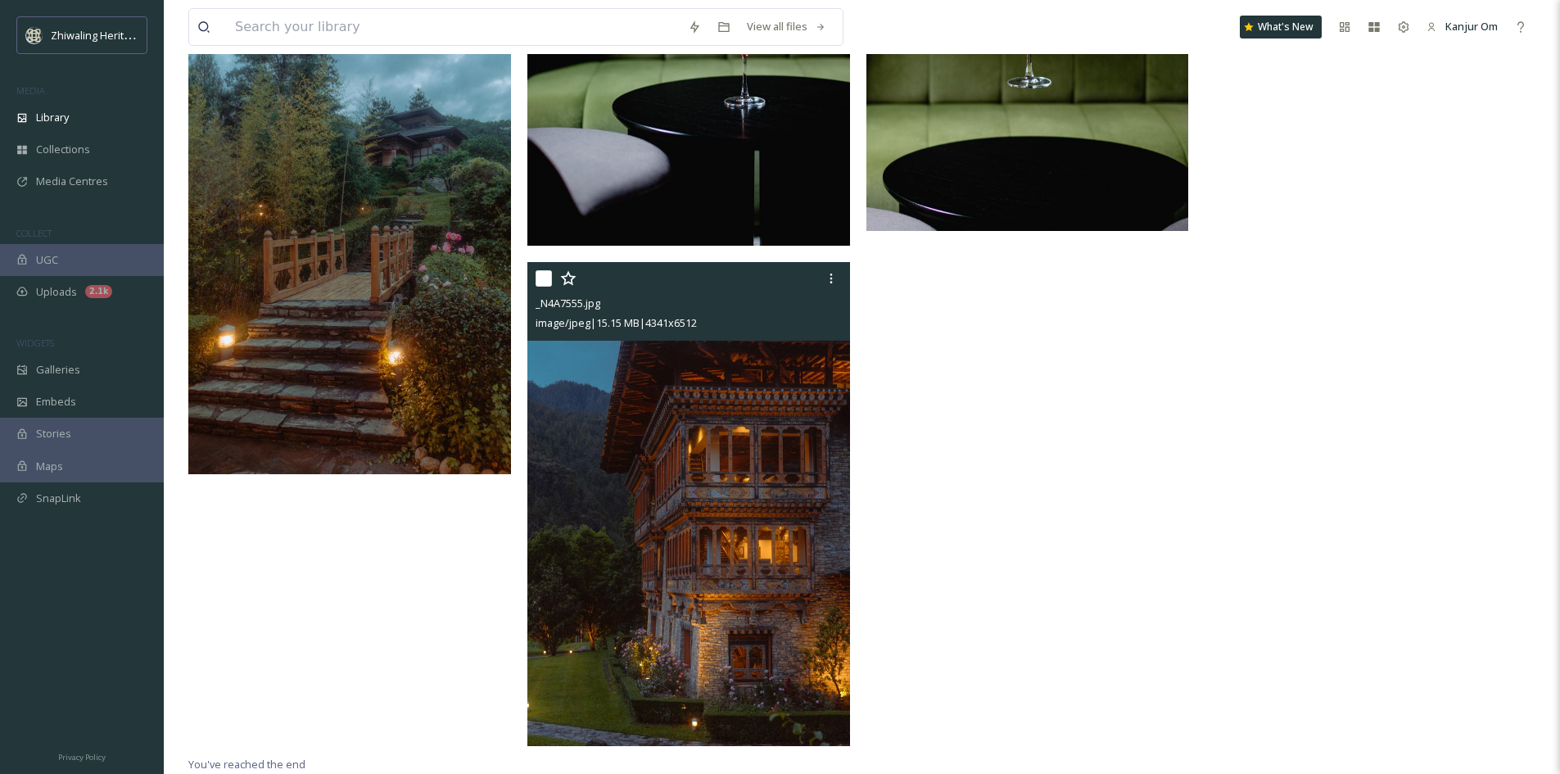
click at [705, 634] on img at bounding box center [688, 504] width 323 height 484
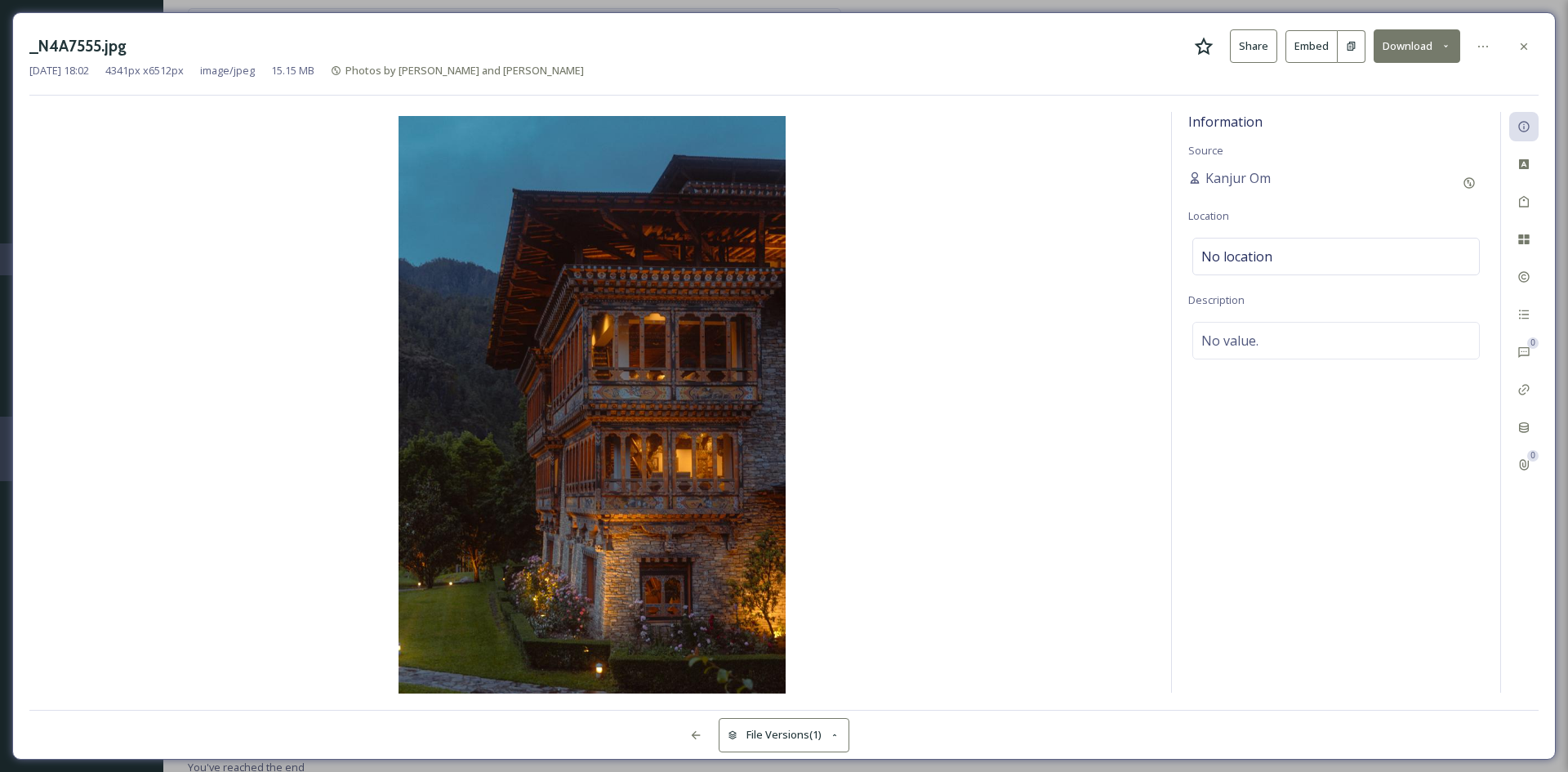
scroll to position [3186, 0]
click at [1006, 541] on img at bounding box center [591, 406] width 1125 height 580
click at [1531, 51] on div at bounding box center [1523, 46] width 29 height 29
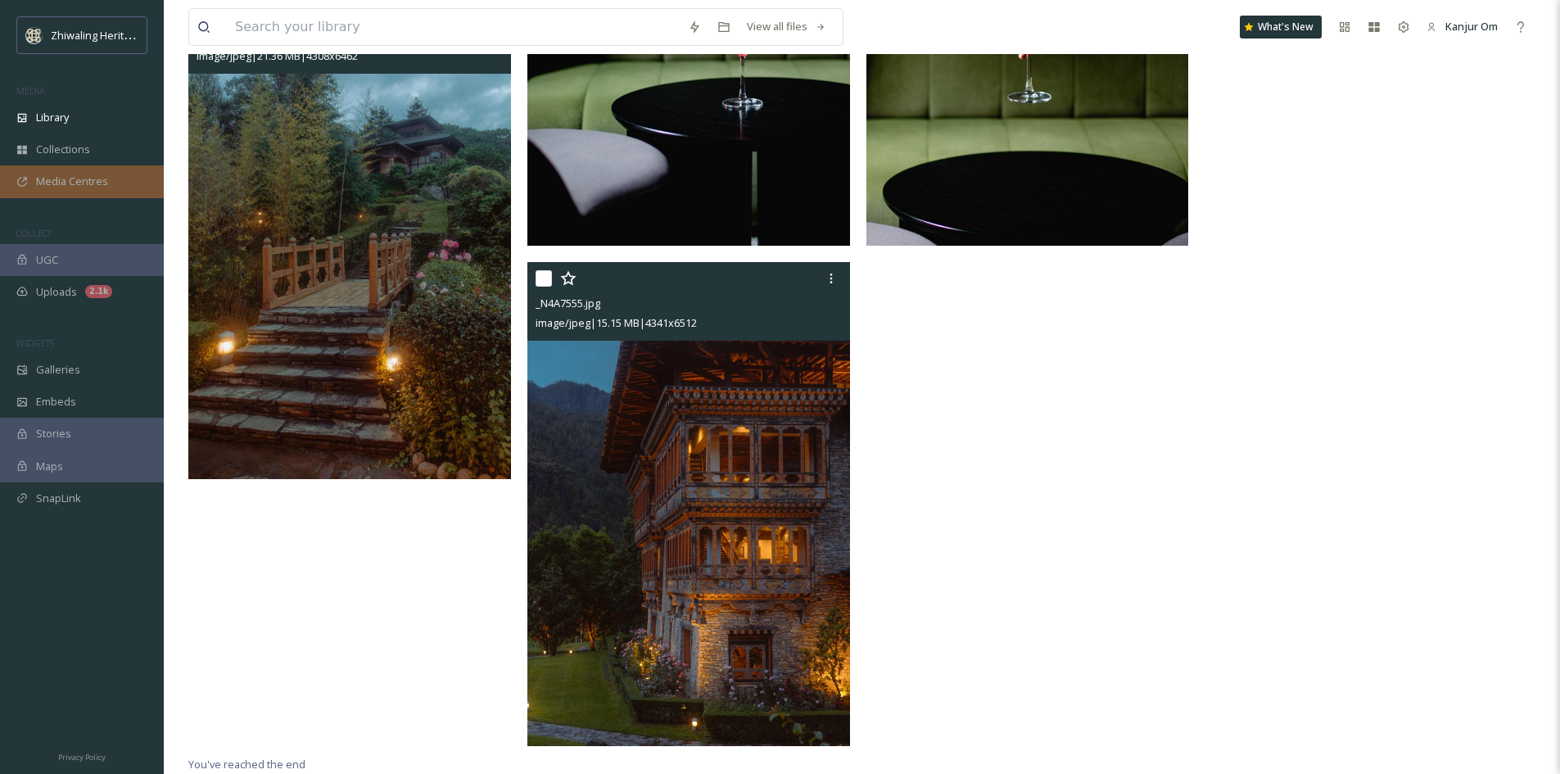
scroll to position [3456, 0]
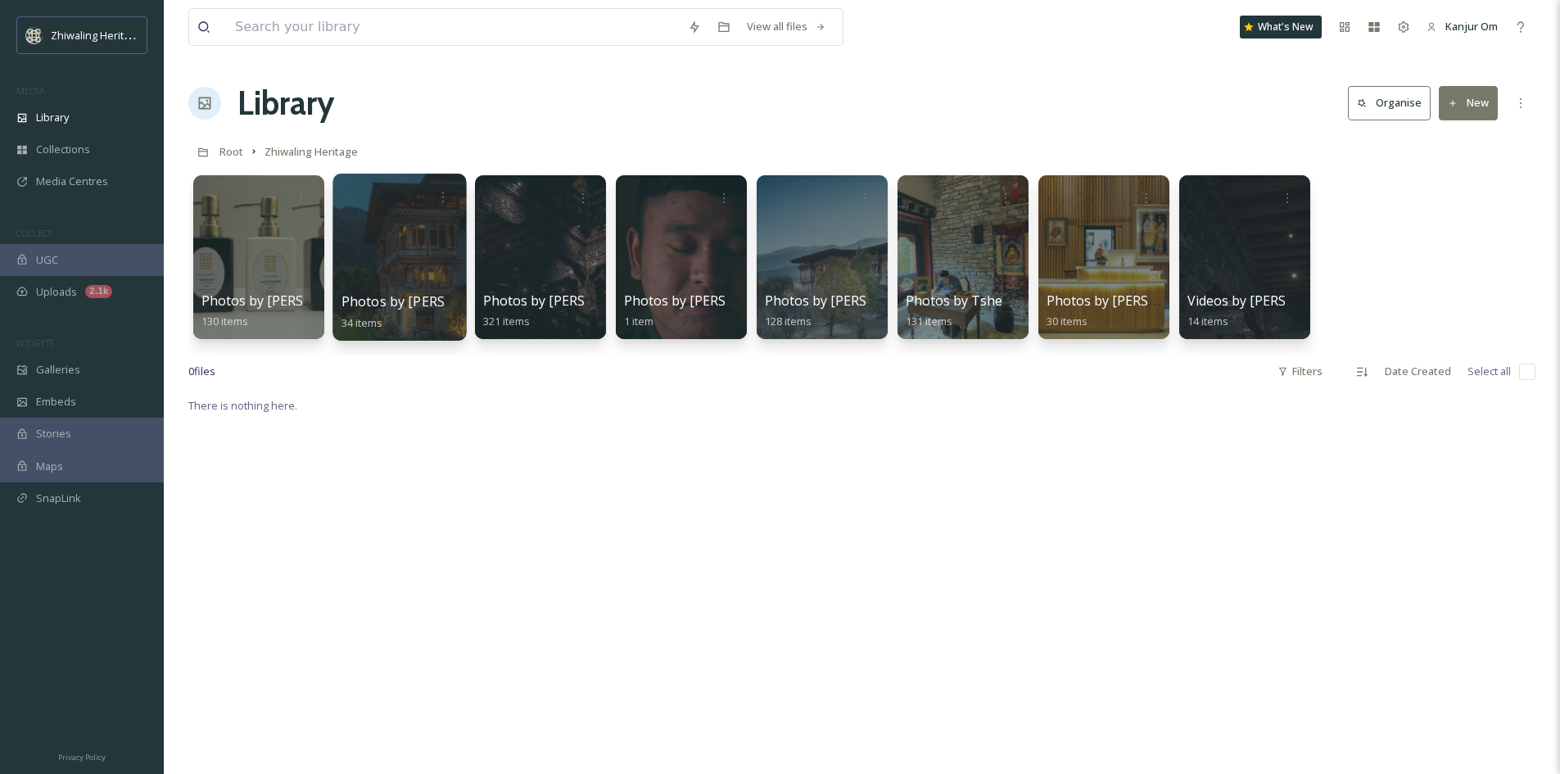
click at [443, 269] on div at bounding box center [398, 257] width 133 height 167
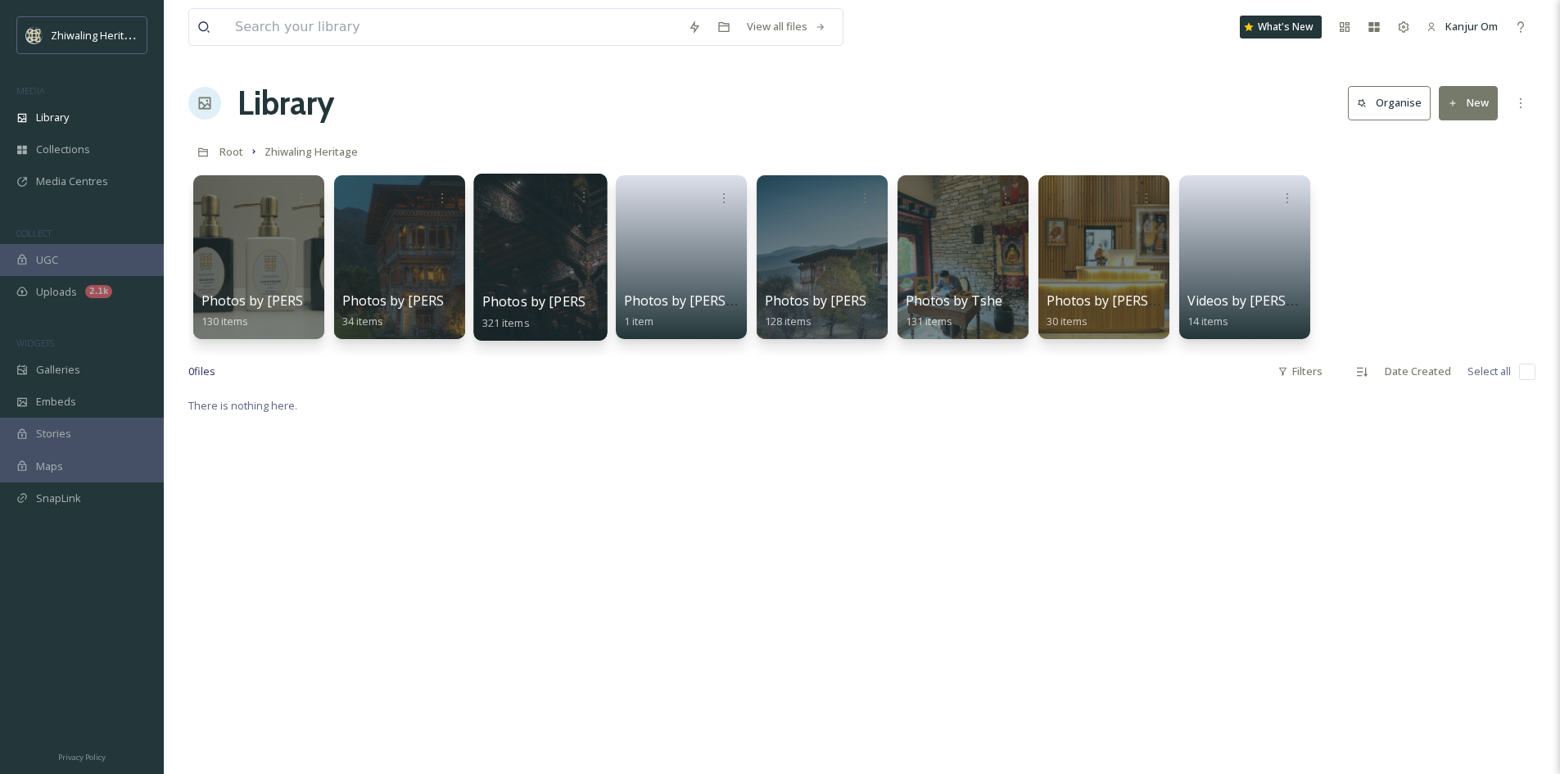
click at [555, 260] on div at bounding box center [539, 257] width 133 height 167
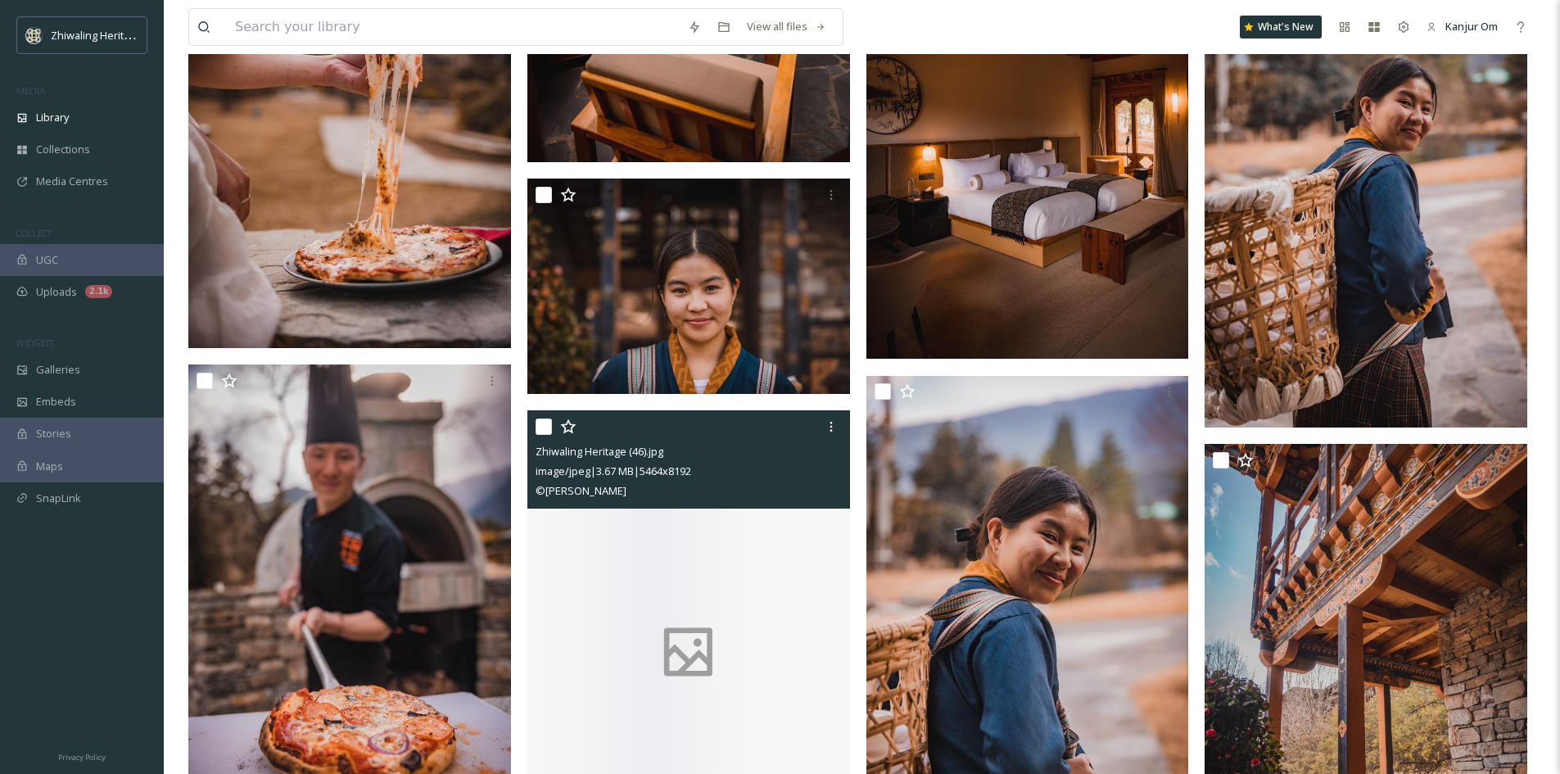
scroll to position [5978, 0]
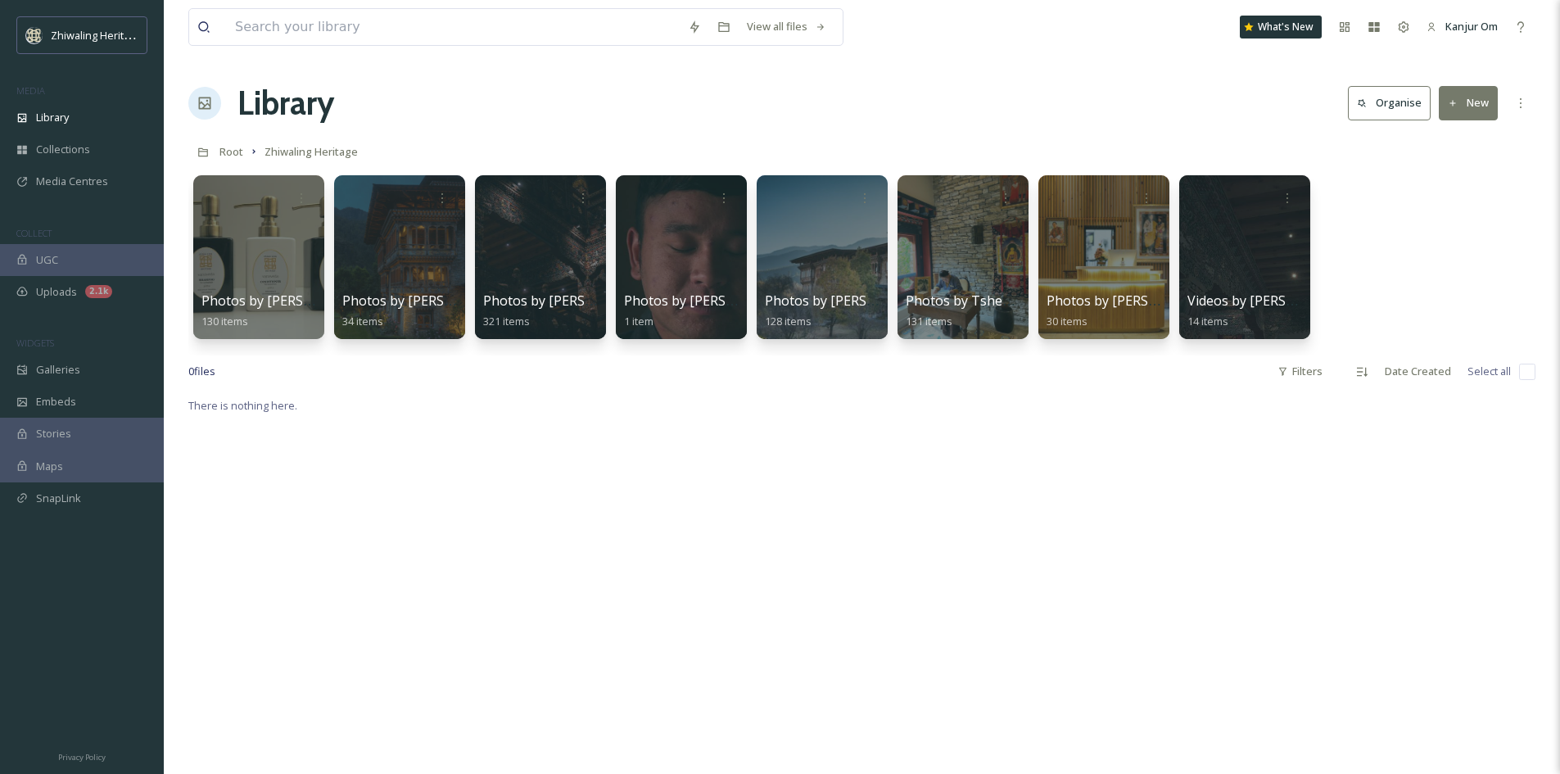
click at [1464, 102] on button "New" at bounding box center [1468, 103] width 59 height 34
click at [1447, 206] on span "Folder" at bounding box center [1449, 205] width 31 height 16
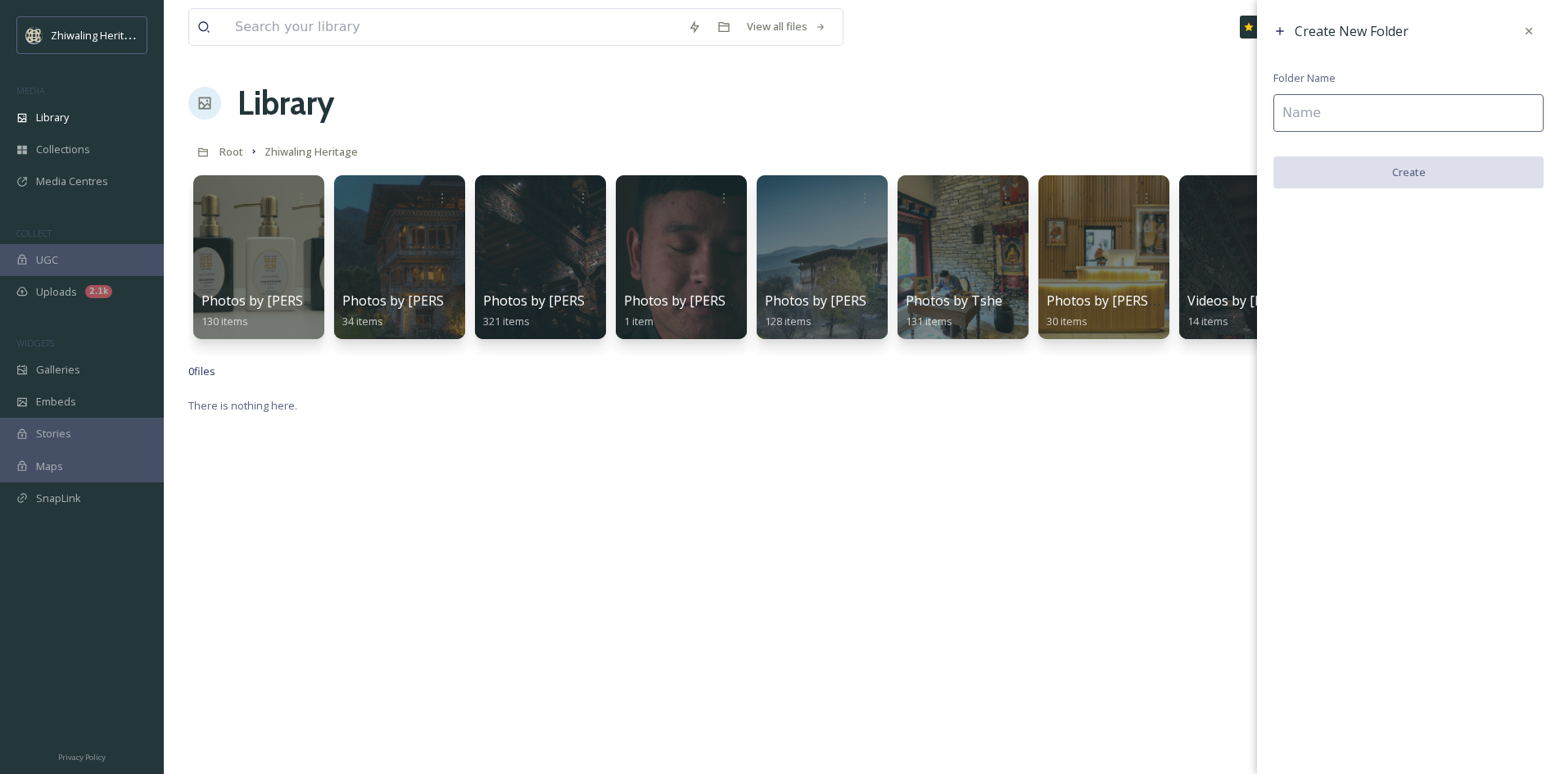
click at [1391, 104] on input at bounding box center [1408, 113] width 270 height 38
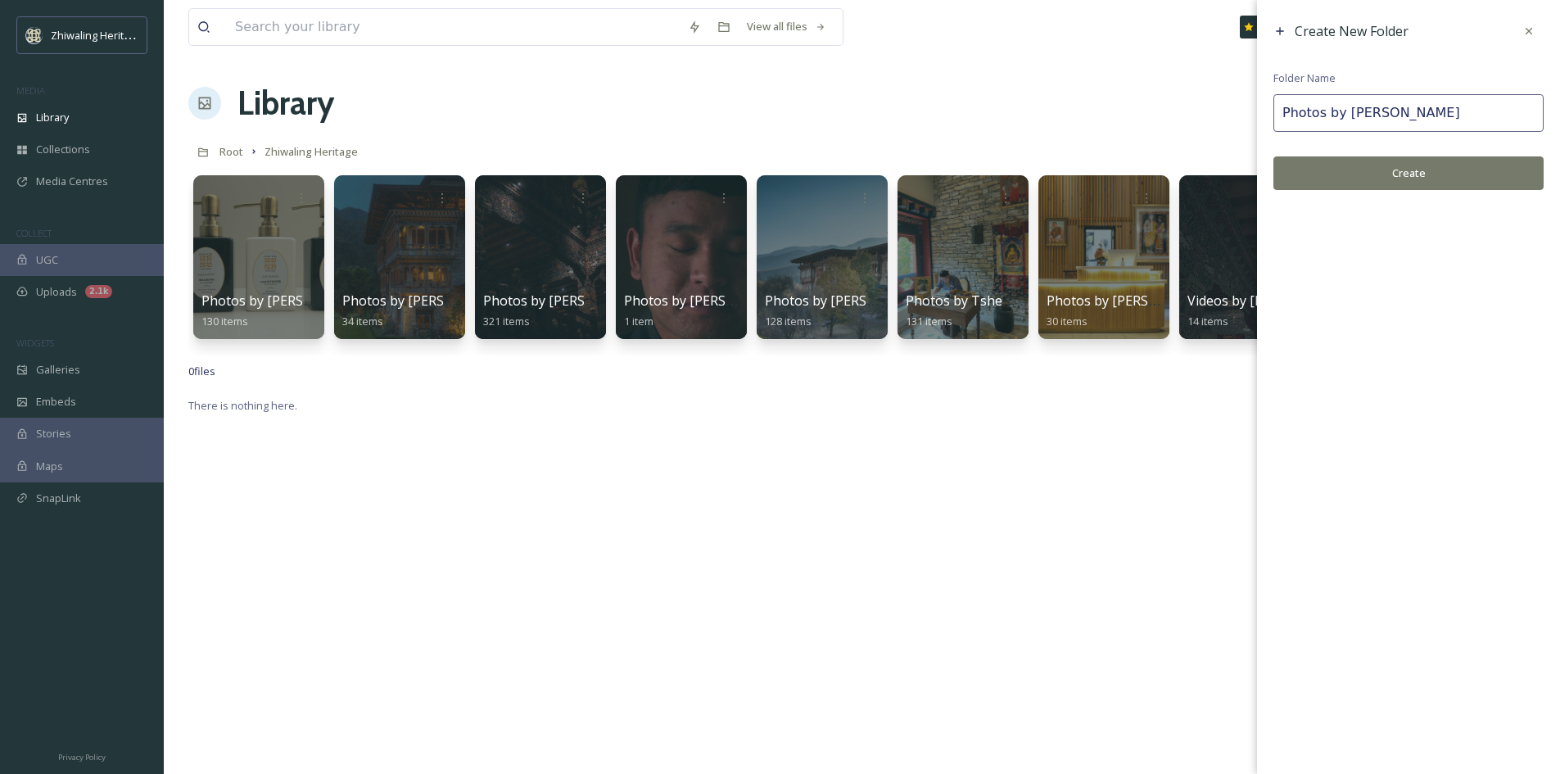
type input "Photos by Li jia"
click at [1369, 175] on button "Create" at bounding box center [1408, 173] width 270 height 34
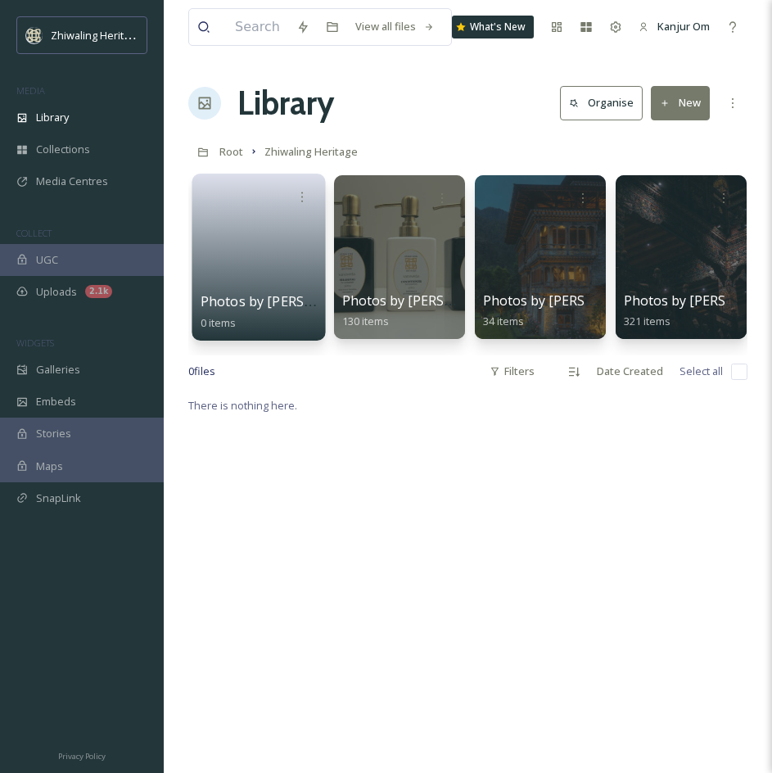
click at [270, 265] on link at bounding box center [259, 251] width 117 height 79
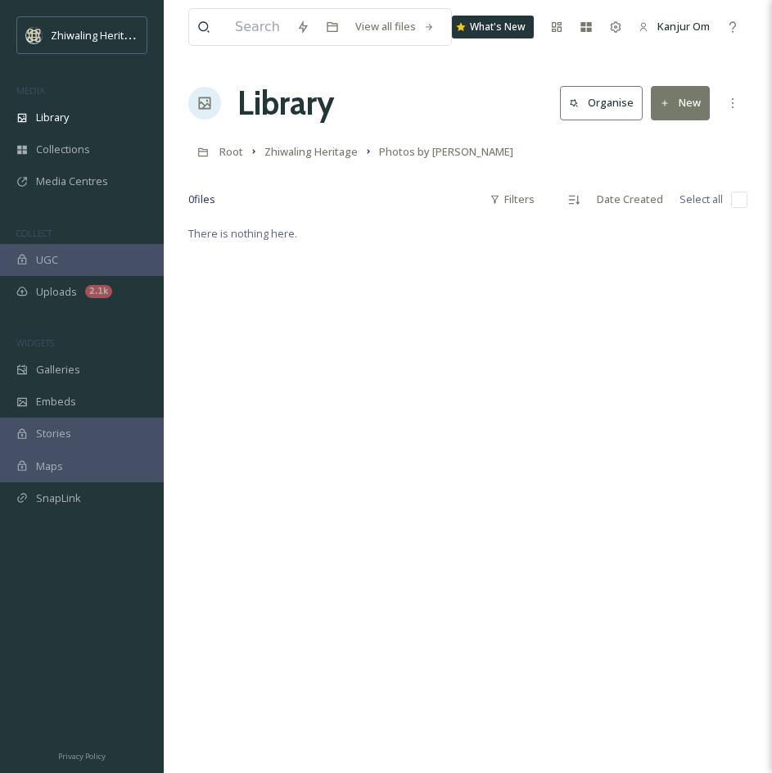
click at [677, 97] on button "New" at bounding box center [680, 103] width 59 height 34
click at [675, 125] on div "File Upload" at bounding box center [663, 141] width 93 height 32
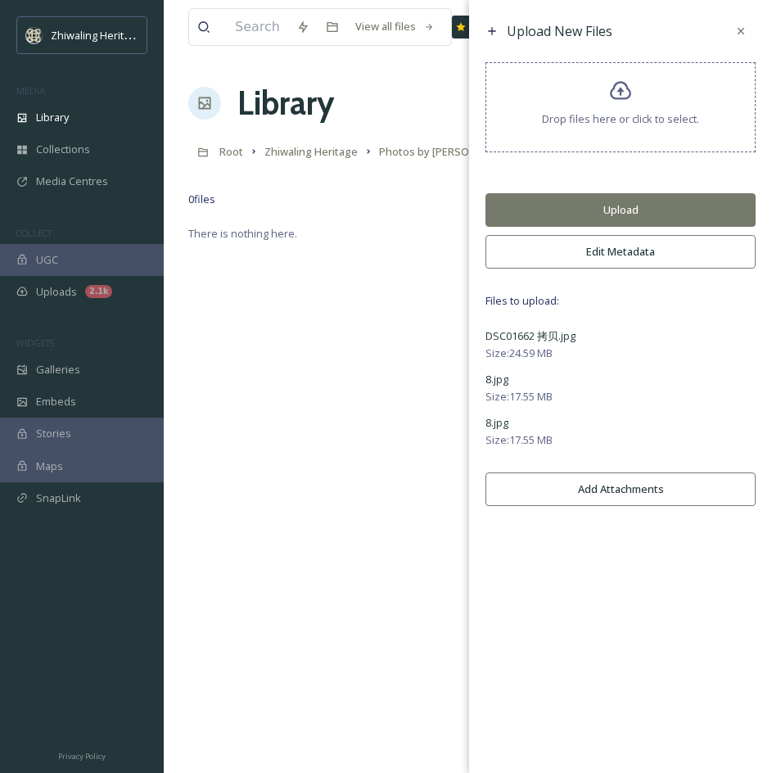
click at [501, 440] on span "Size: 17.55 MB" at bounding box center [519, 440] width 67 height 16
click at [622, 204] on button "Upload" at bounding box center [621, 210] width 270 height 34
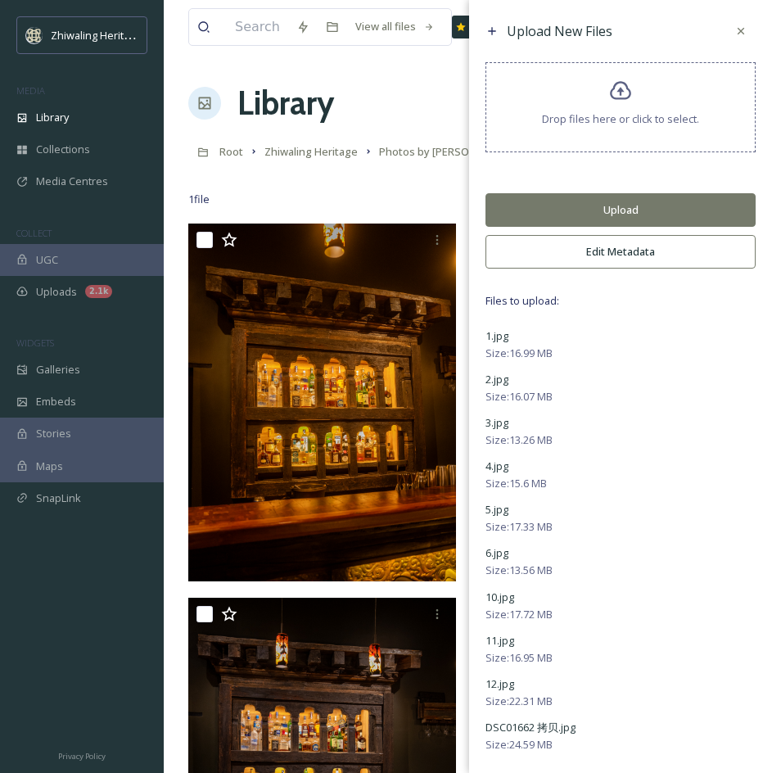
click at [624, 201] on button "Upload" at bounding box center [621, 210] width 270 height 34
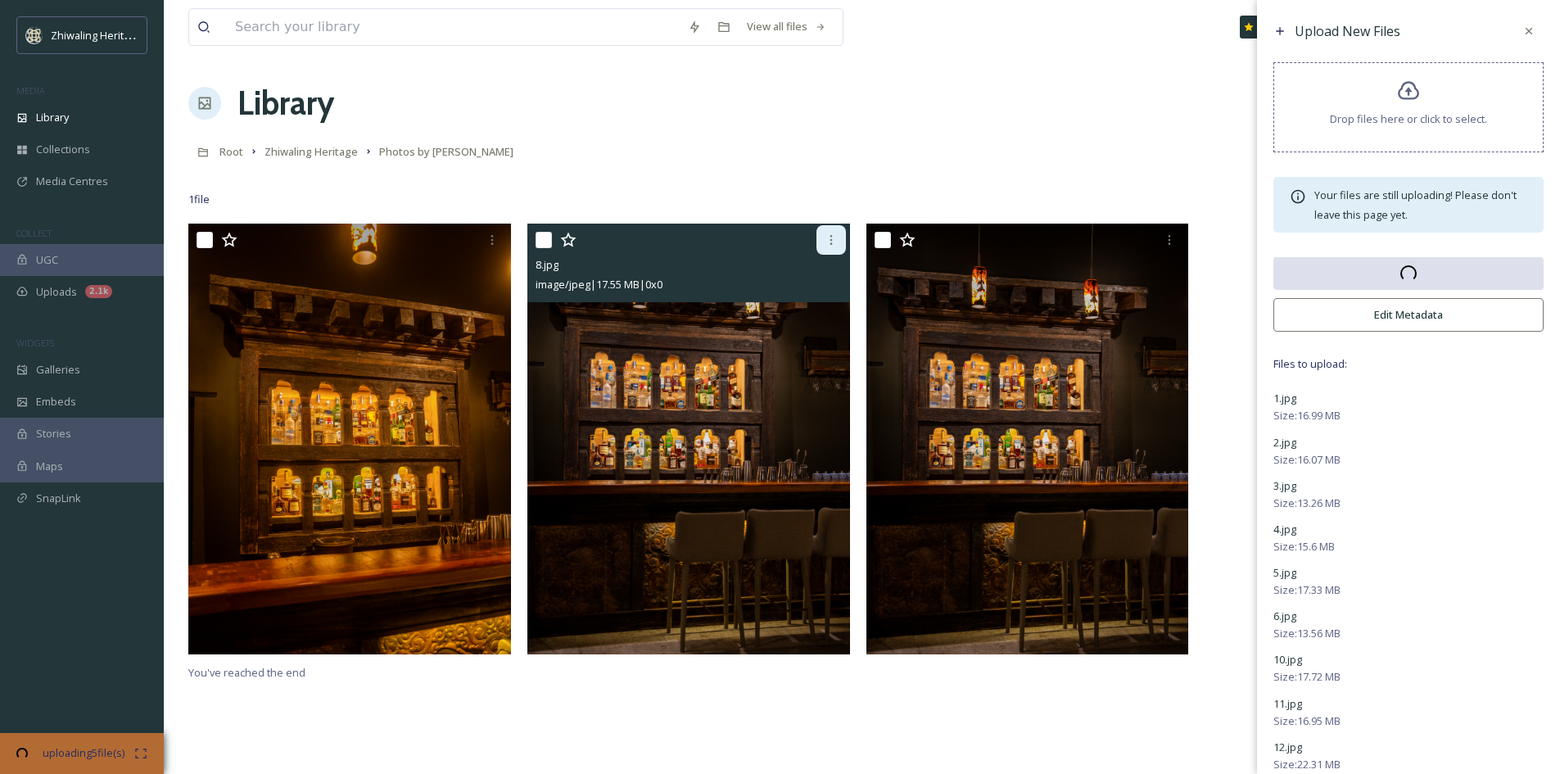
click at [825, 237] on icon at bounding box center [831, 239] width 13 height 13
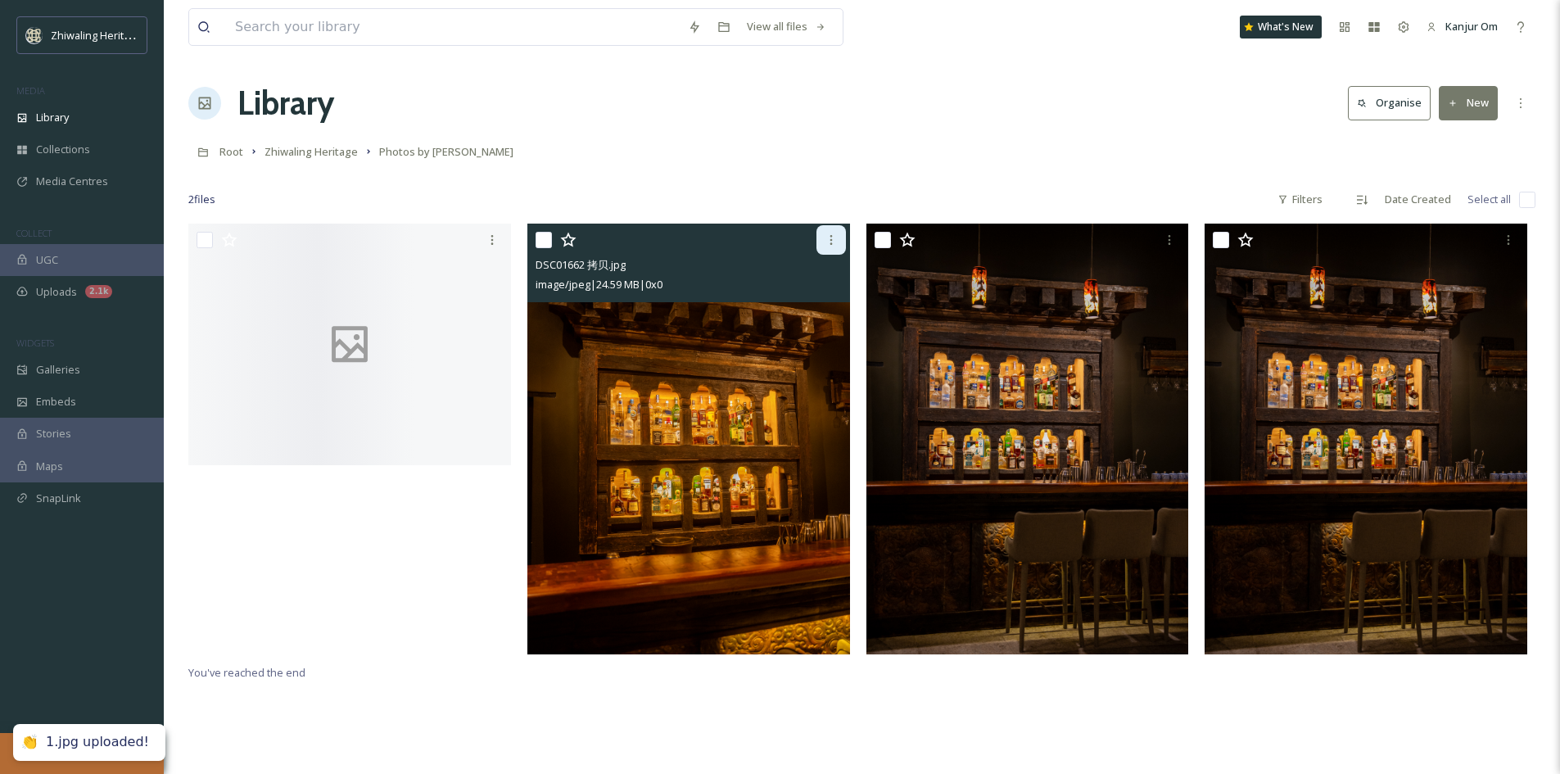
click at [831, 243] on icon at bounding box center [831, 240] width 2 height 10
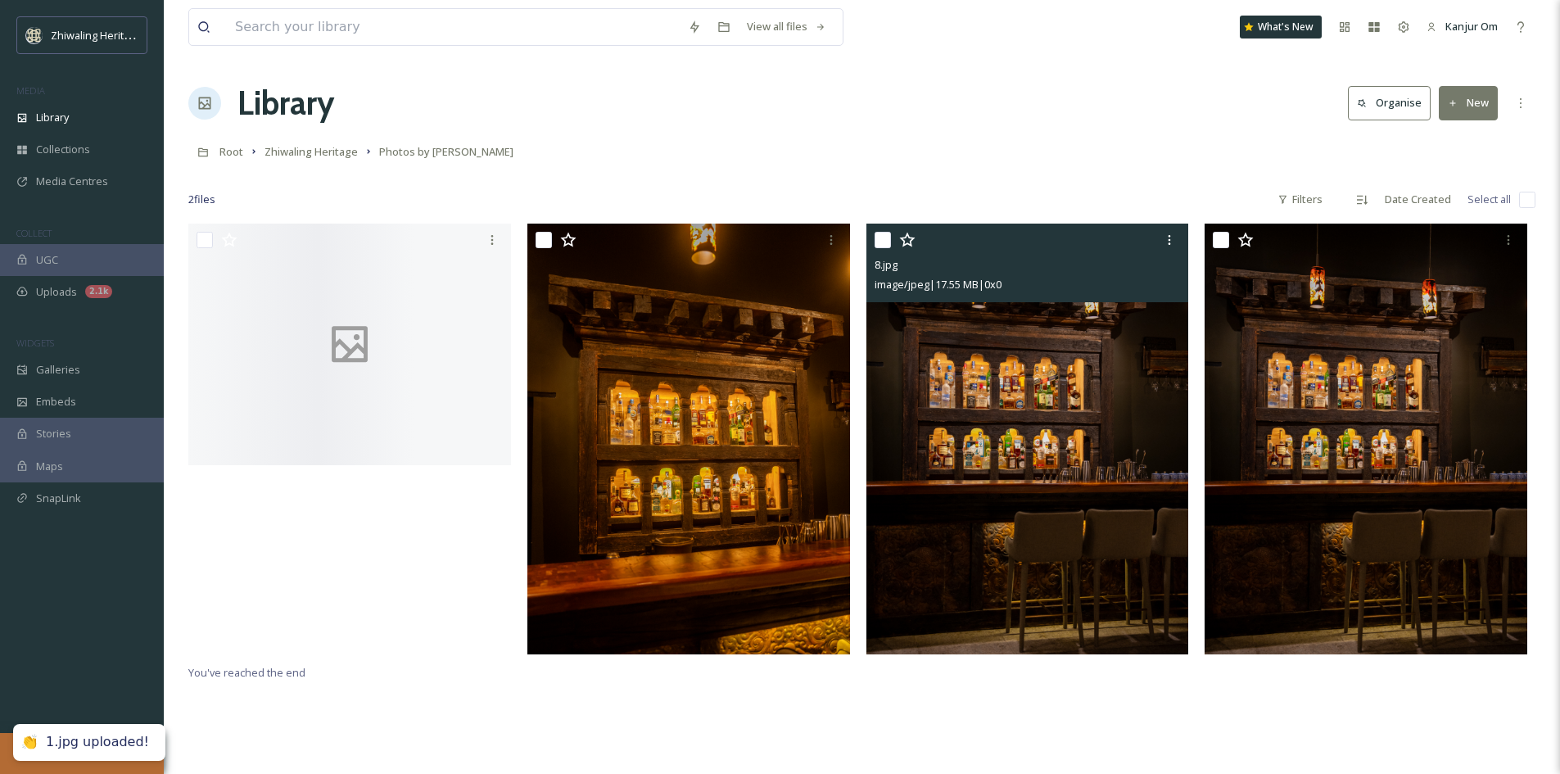
click at [1038, 492] on img at bounding box center [1027, 439] width 323 height 431
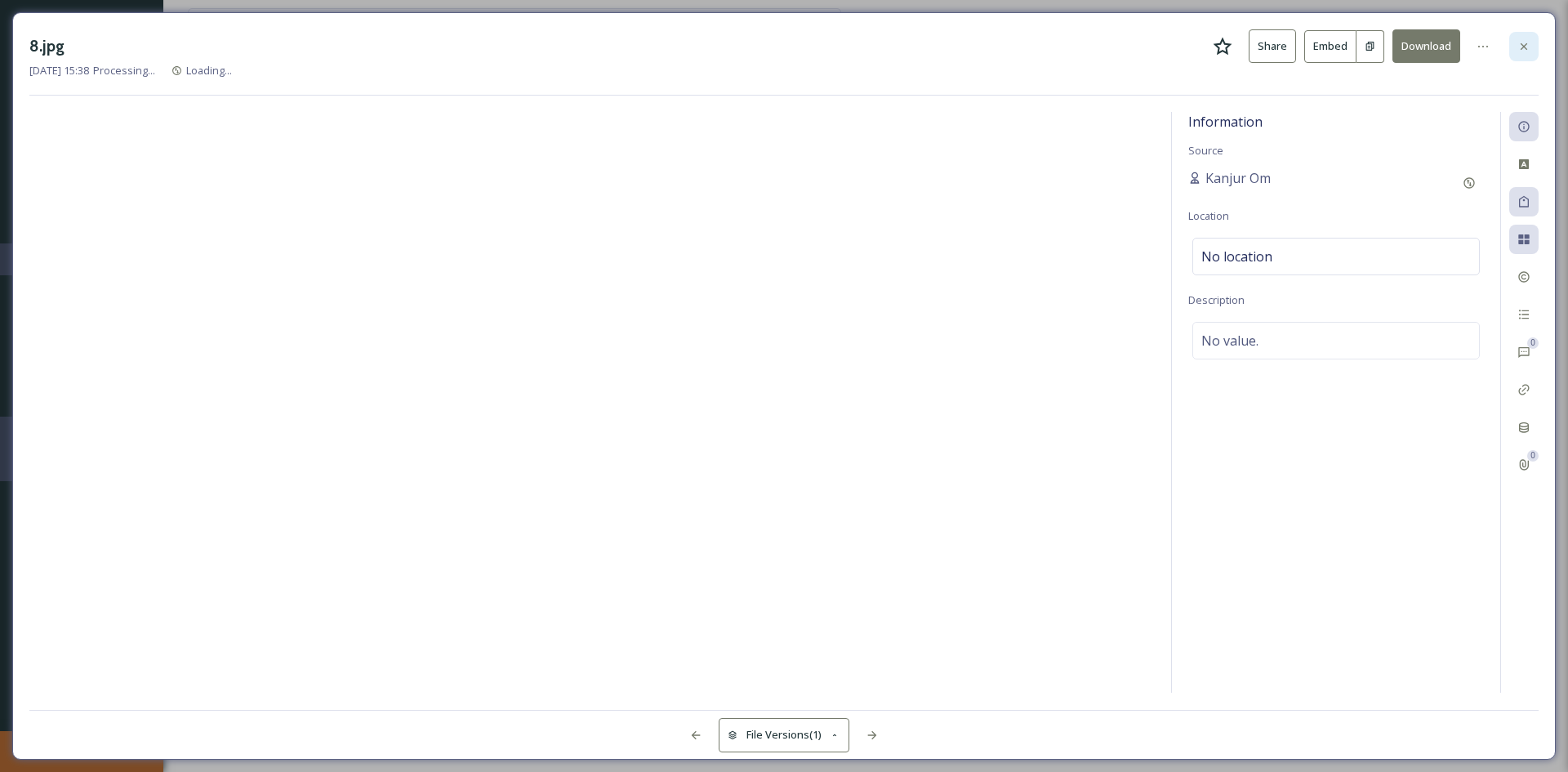
click at [1528, 47] on icon at bounding box center [1523, 46] width 13 height 13
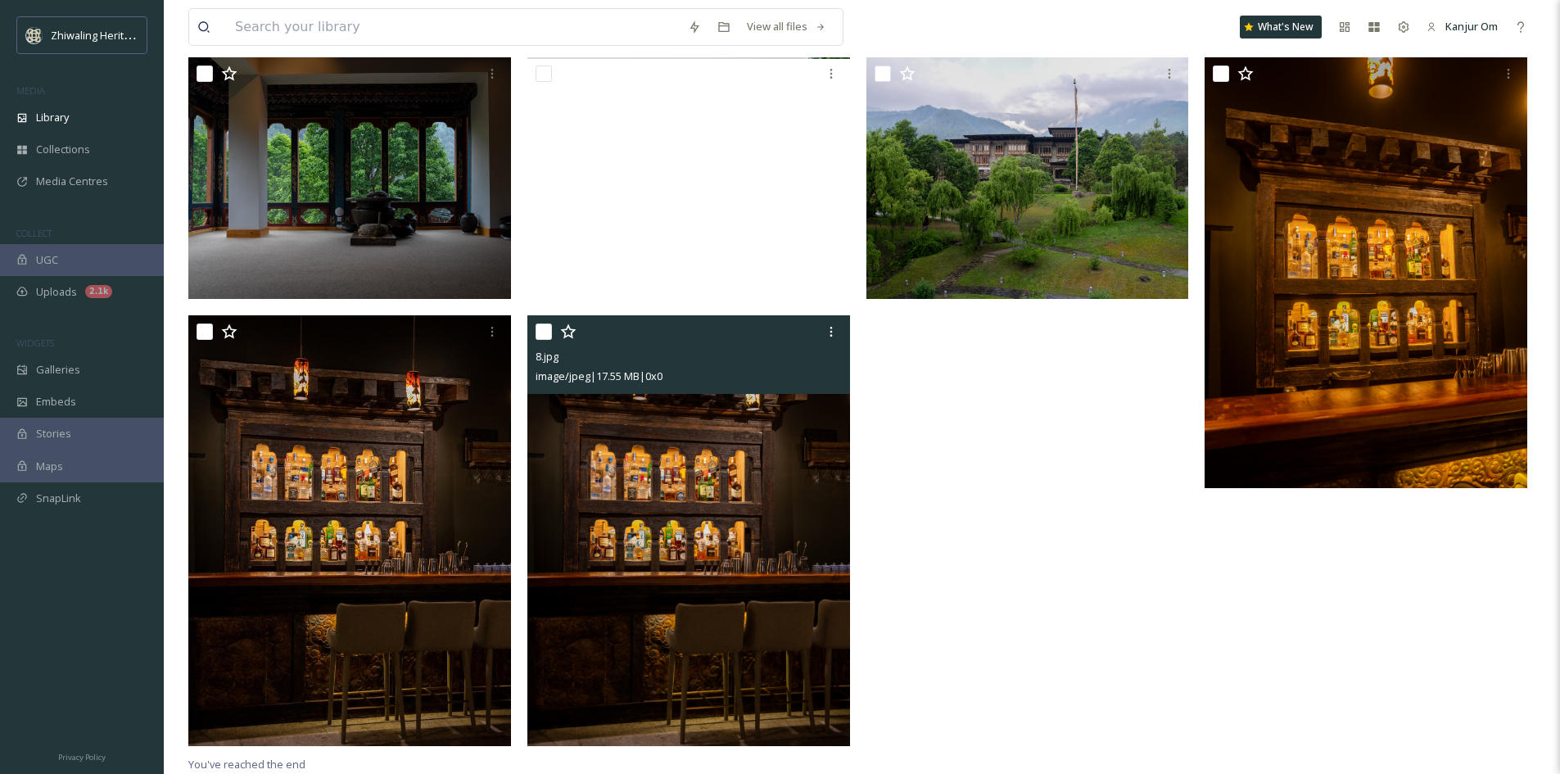
scroll to position [613, 0]
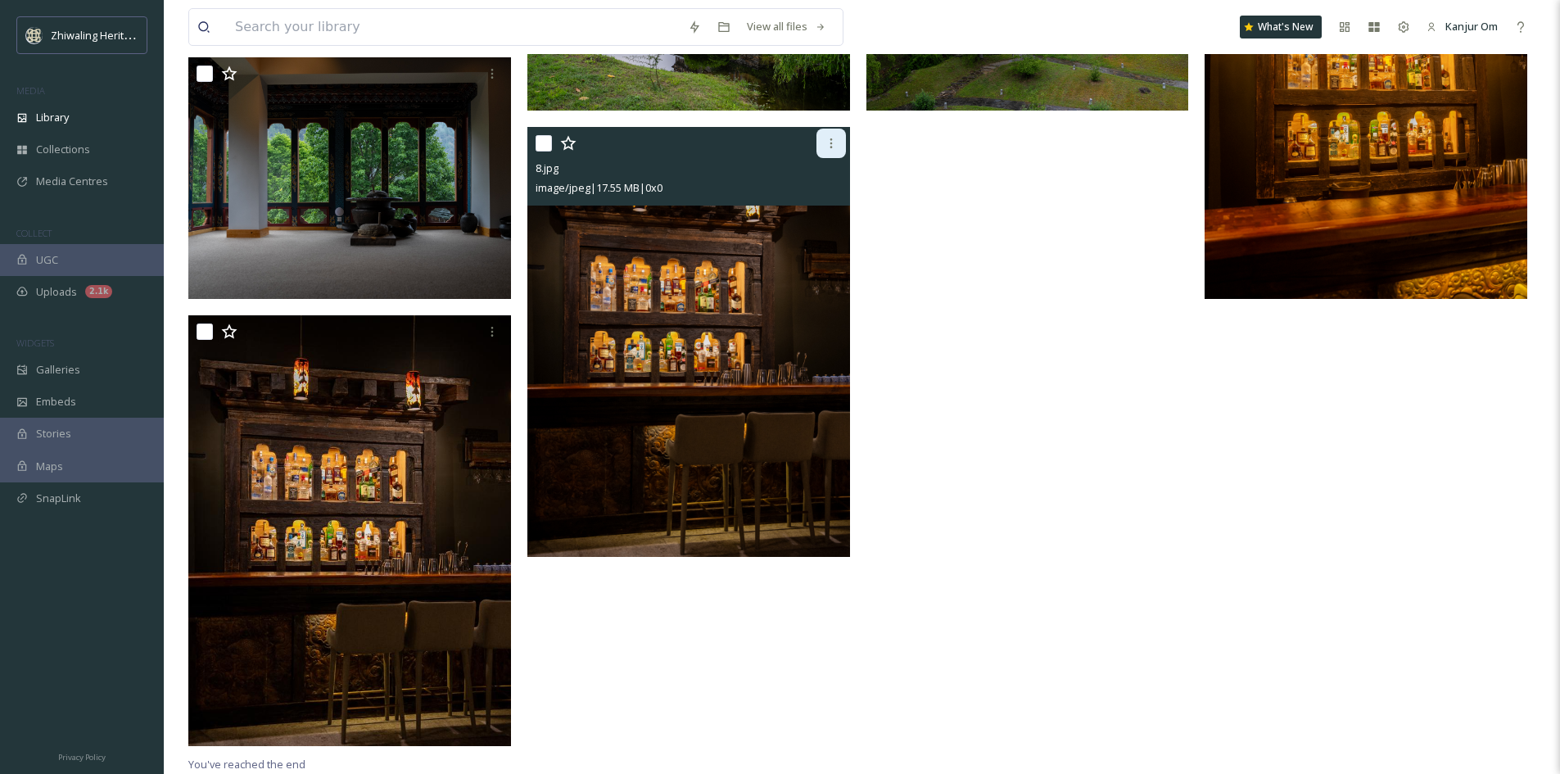
click at [839, 145] on div at bounding box center [830, 143] width 29 height 29
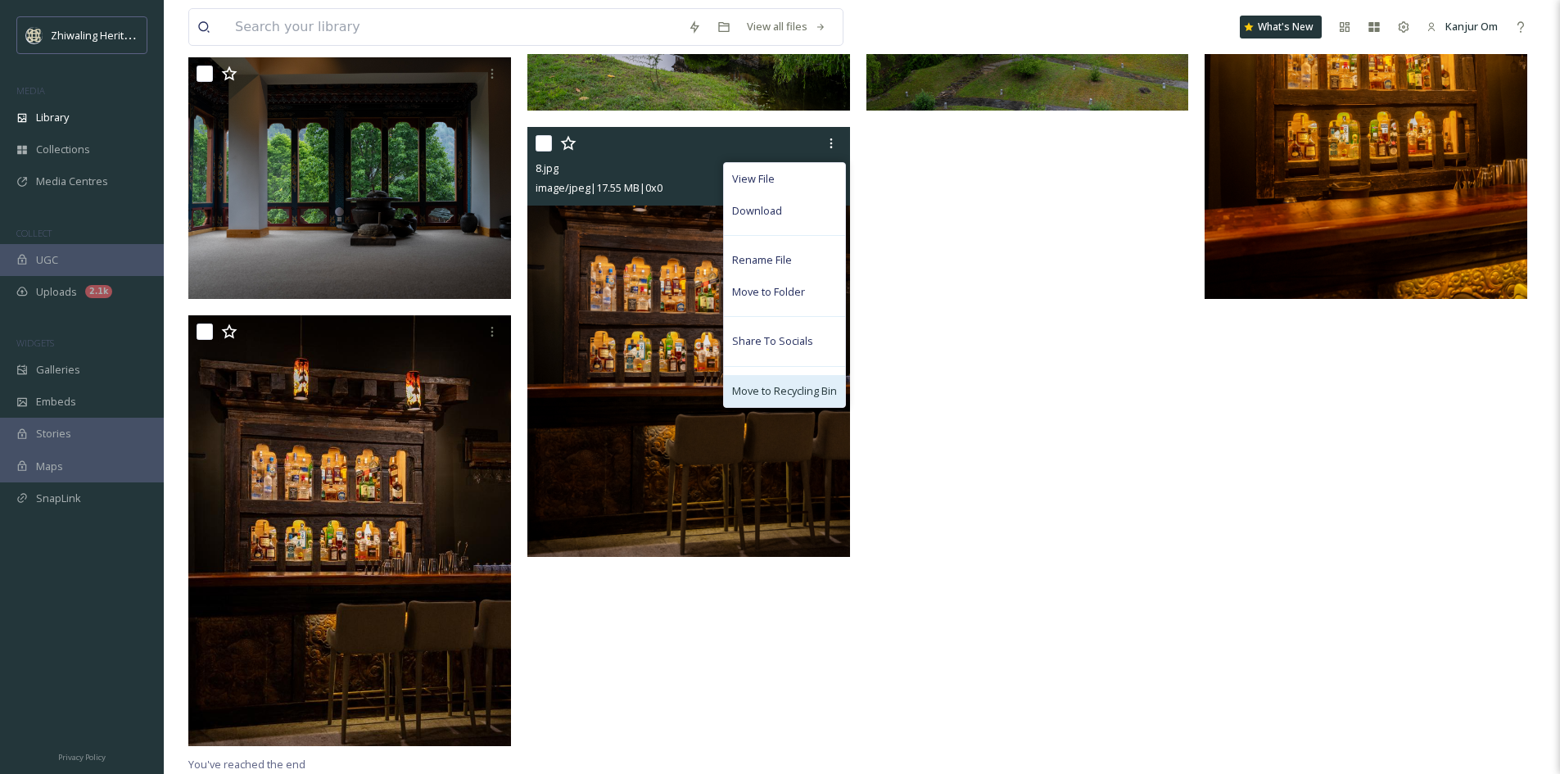
click at [770, 387] on span "Move to Recycling Bin" at bounding box center [784, 391] width 105 height 16
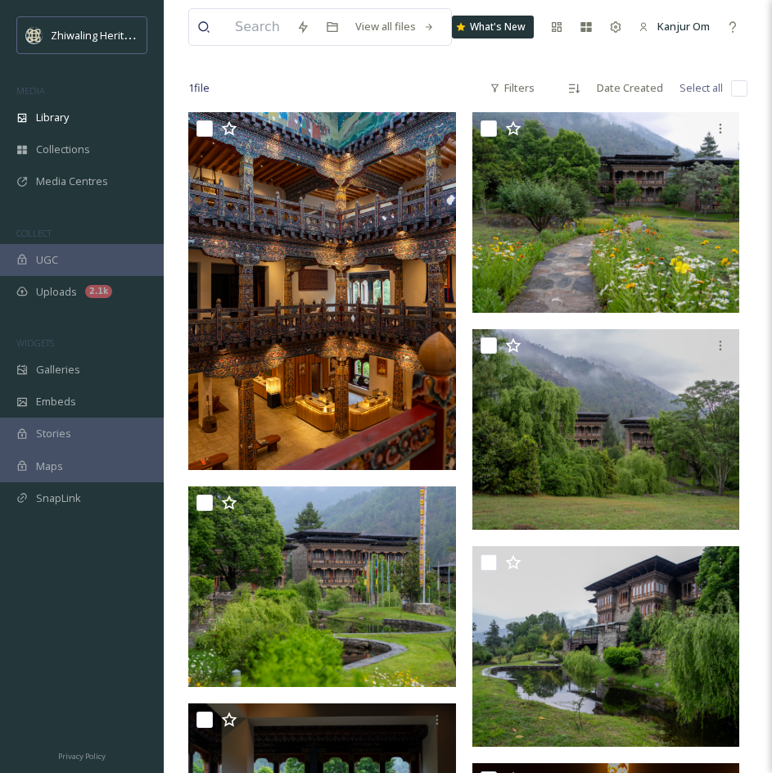
scroll to position [0, 0]
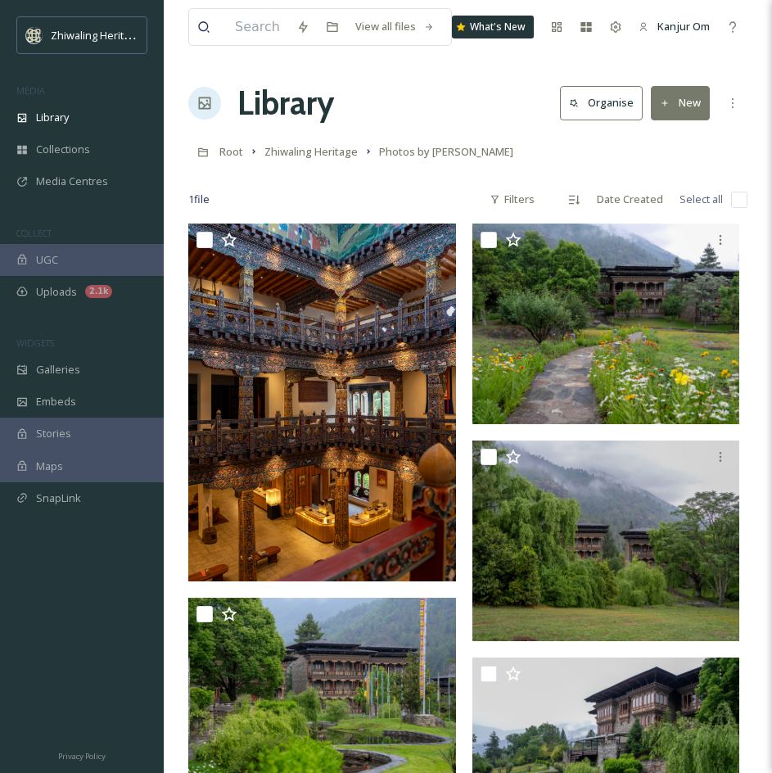
click at [687, 100] on button "New" at bounding box center [680, 103] width 59 height 34
click at [661, 143] on span "File Upload" at bounding box center [673, 141] width 54 height 16
